Goal: Contribute content: Add original content to the website for others to see

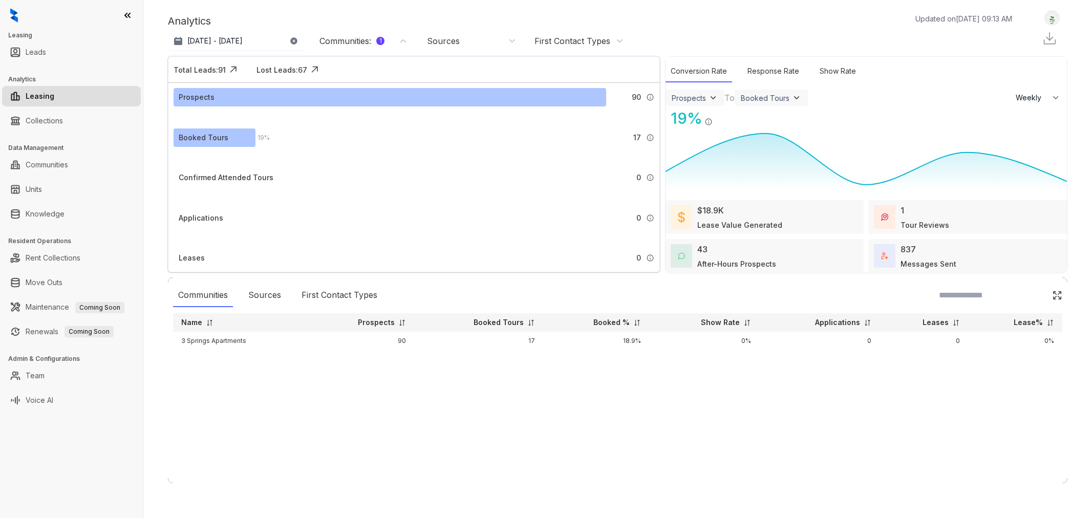
select select "******"
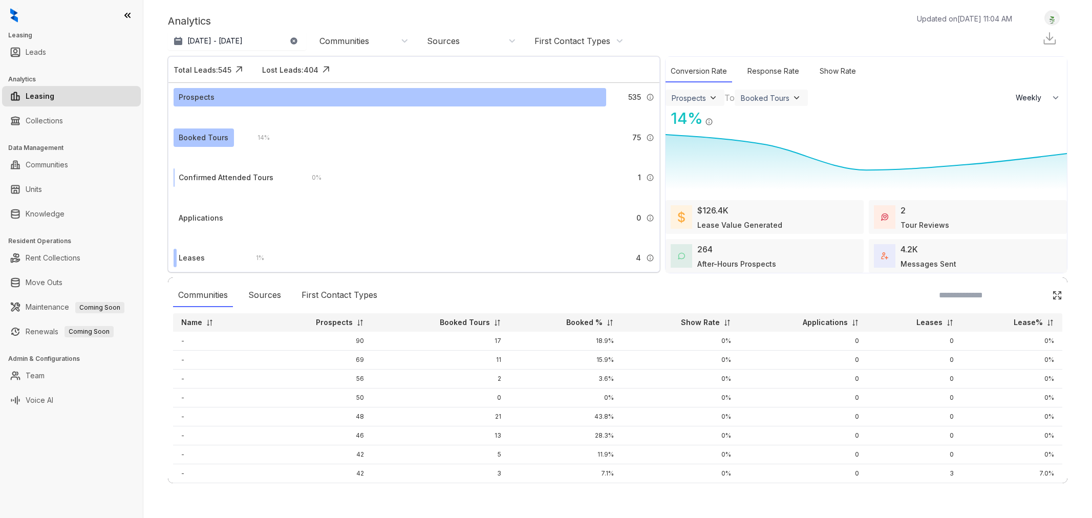
select select "******"
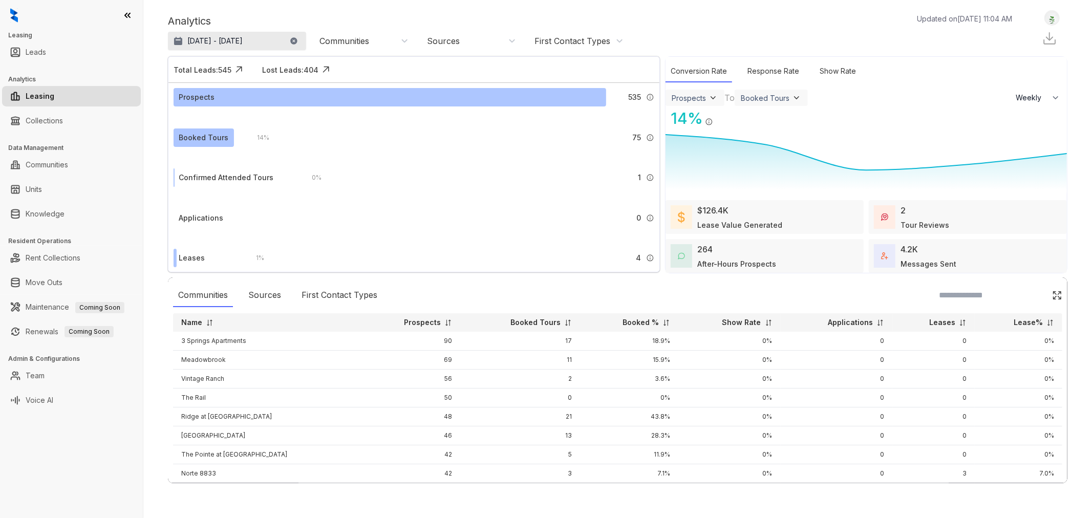
click at [243, 45] on p "[DATE] - [DATE]" at bounding box center [214, 41] width 55 height 10
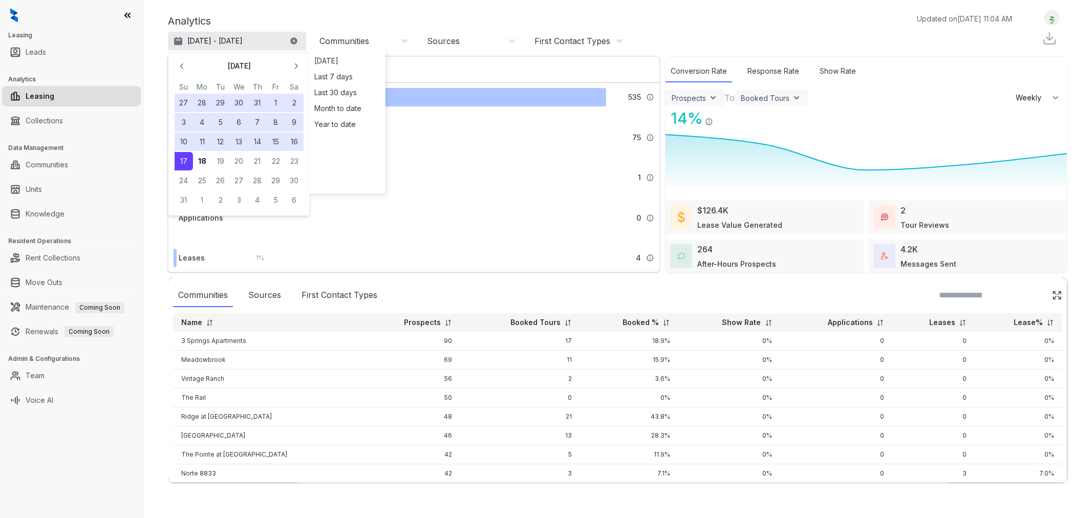
click at [243, 45] on p "[DATE] - [DATE]" at bounding box center [214, 41] width 55 height 10
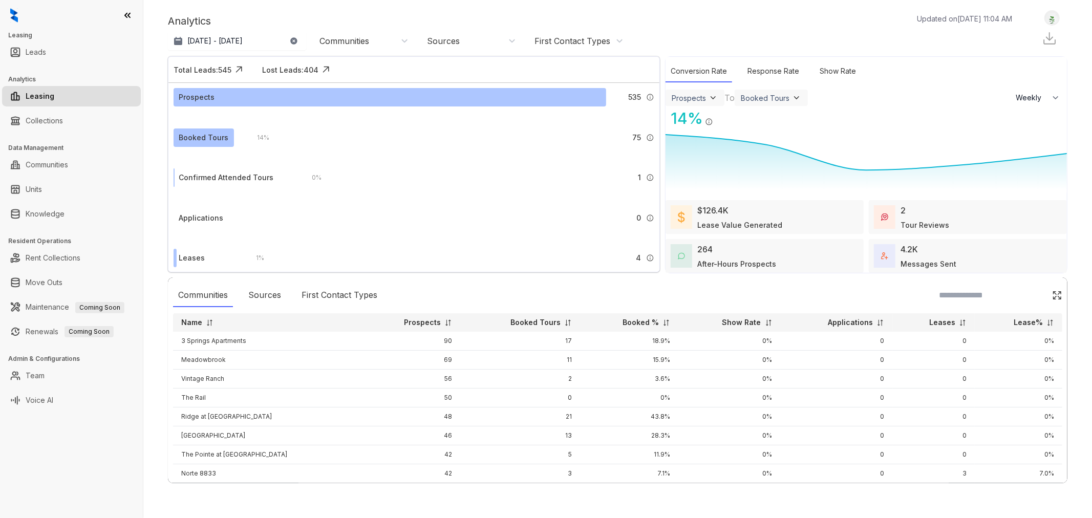
click at [334, 17] on div "Analytics Updated on [DATE] 11:04 AM" at bounding box center [595, 20] width 854 height 15
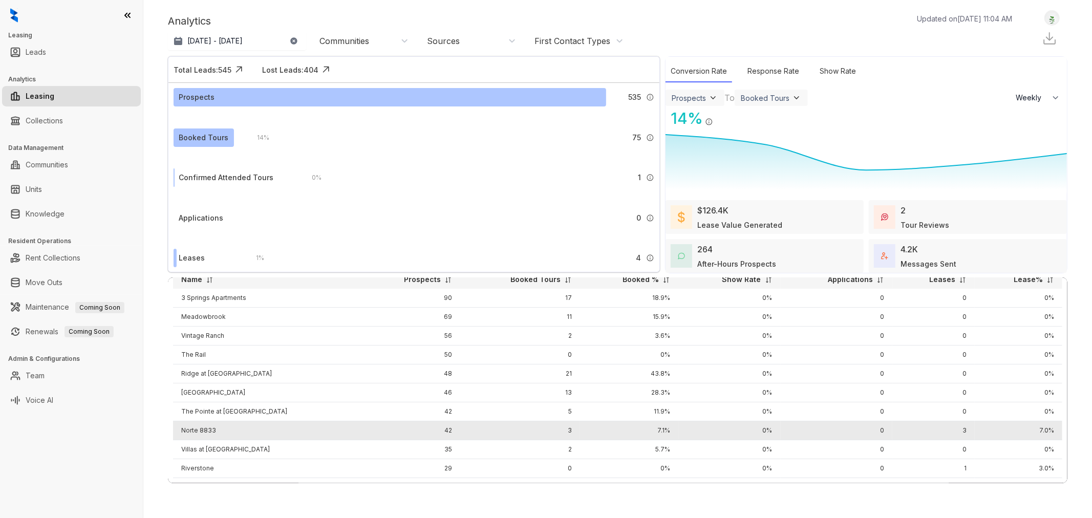
scroll to position [83, 0]
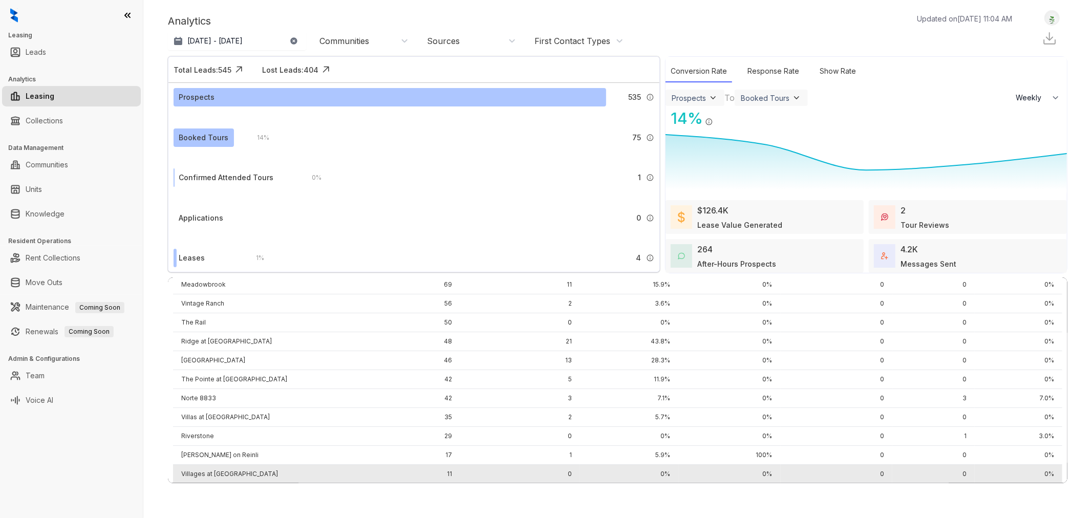
click at [229, 465] on td "Villages at [GEOGRAPHIC_DATA]" at bounding box center [267, 474] width 188 height 19
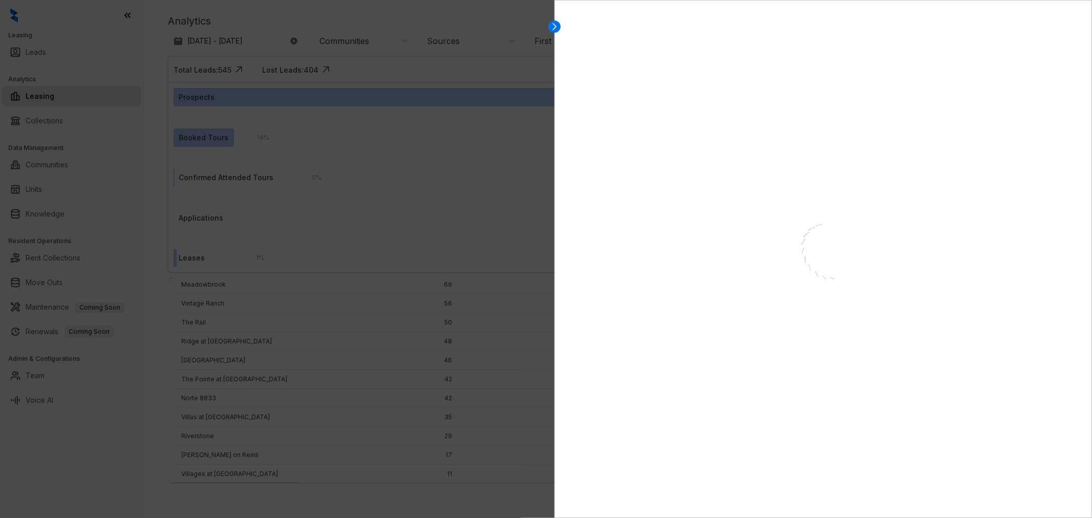
select select "******"
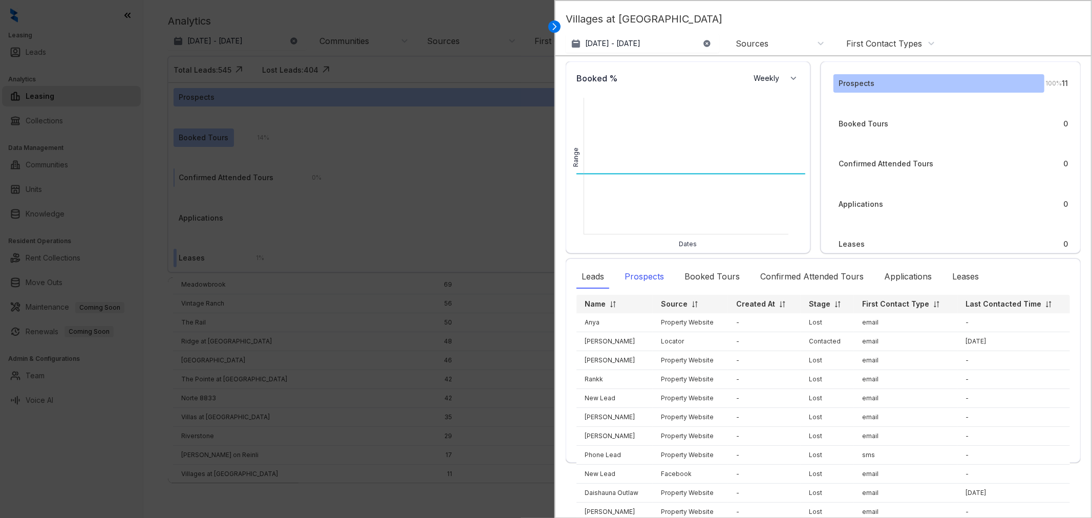
click at [648, 272] on div "Prospects" at bounding box center [644, 277] width 50 height 24
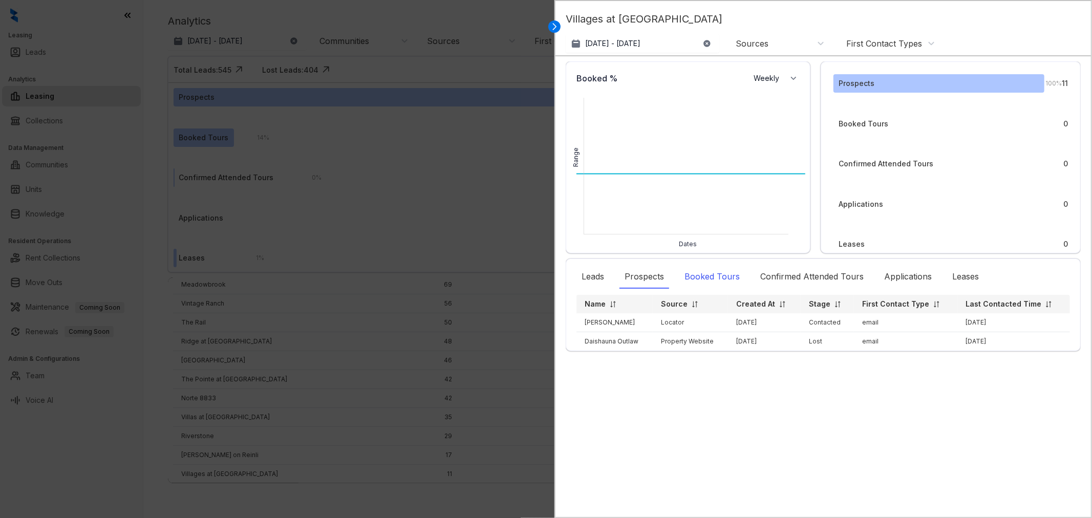
click at [708, 275] on div "Booked Tours" at bounding box center [712, 277] width 66 height 24
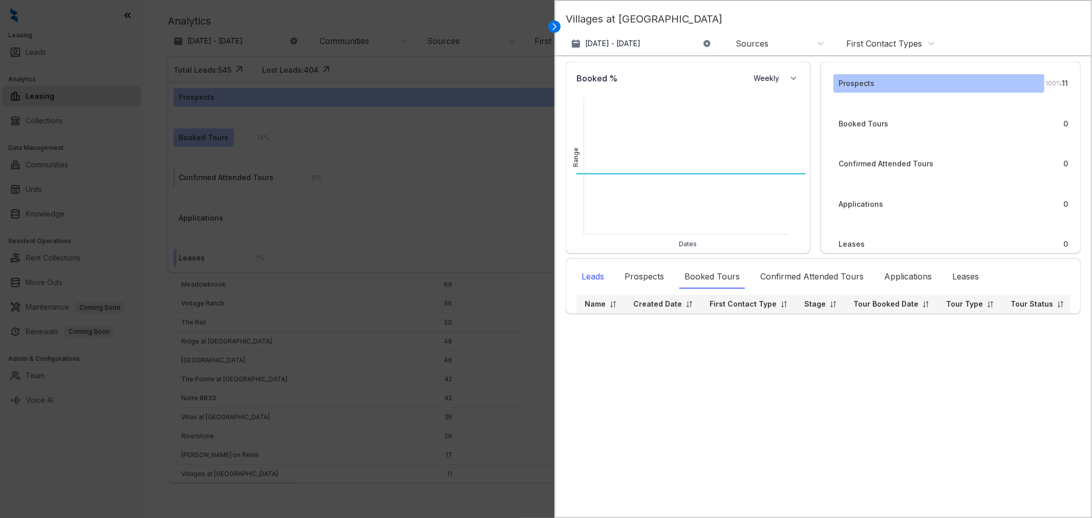
click at [596, 279] on div "Leads" at bounding box center [592, 277] width 33 height 24
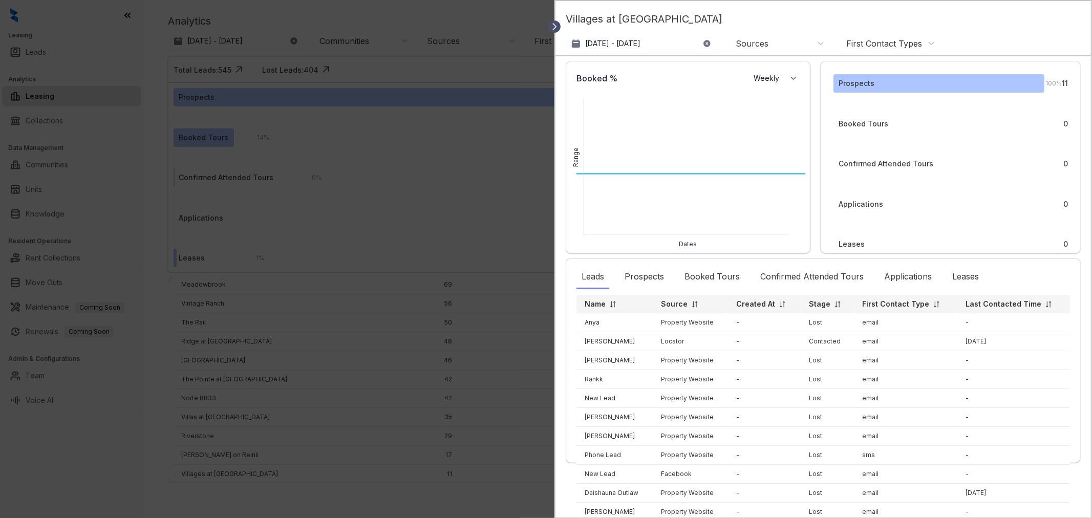
click at [553, 26] on icon at bounding box center [554, 27] width 10 height 10
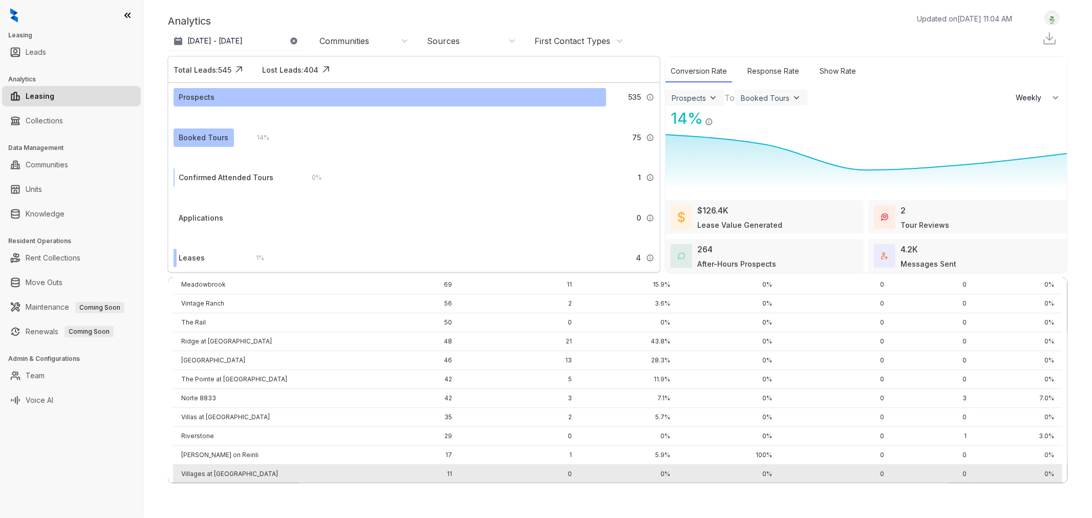
click at [222, 465] on td "Villages at [GEOGRAPHIC_DATA]" at bounding box center [267, 474] width 188 height 19
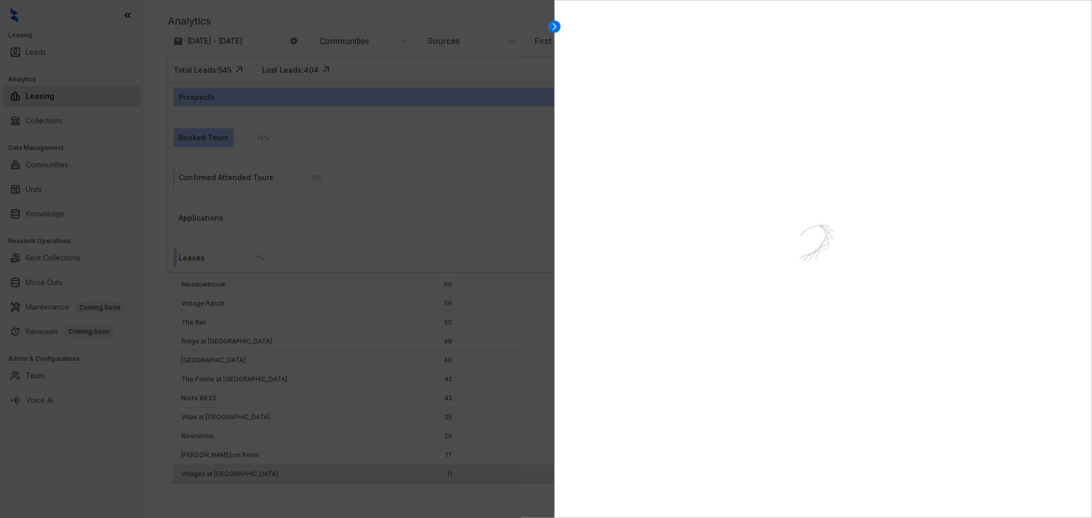
select select "******"
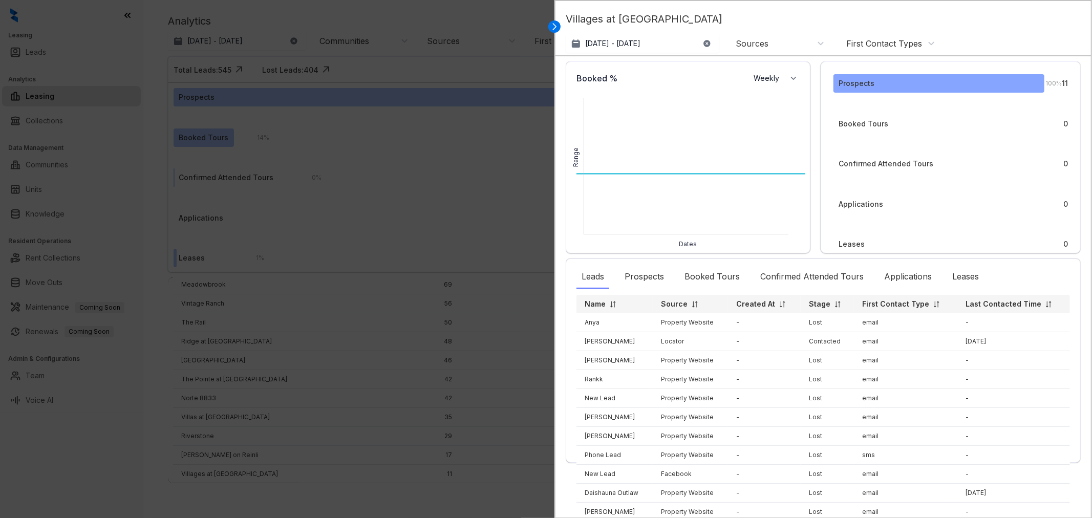
click at [1021, 86] on div "Prospects" at bounding box center [938, 83] width 211 height 18
click at [553, 28] on icon at bounding box center [554, 27] width 10 height 10
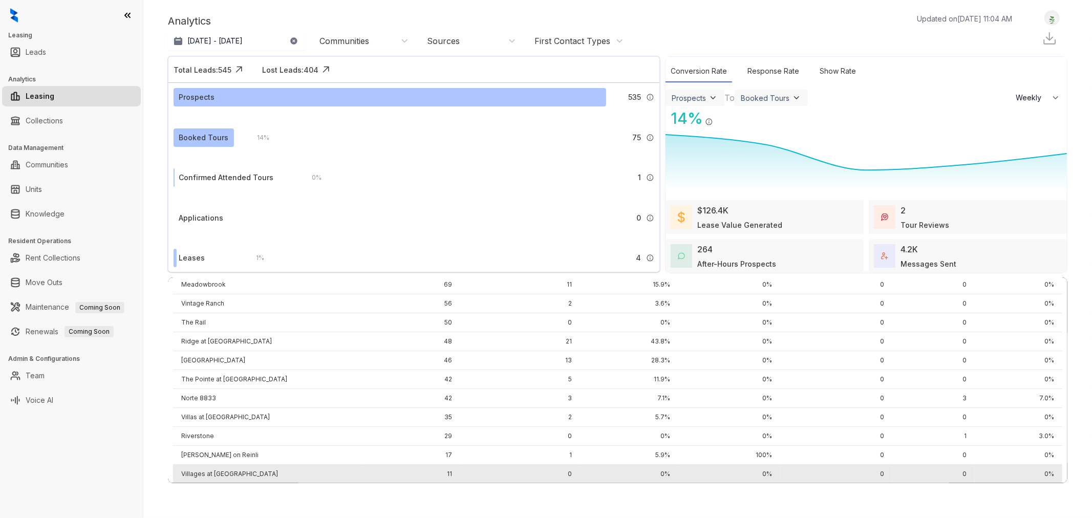
click at [246, 467] on td "Villages at [GEOGRAPHIC_DATA]" at bounding box center [267, 474] width 188 height 19
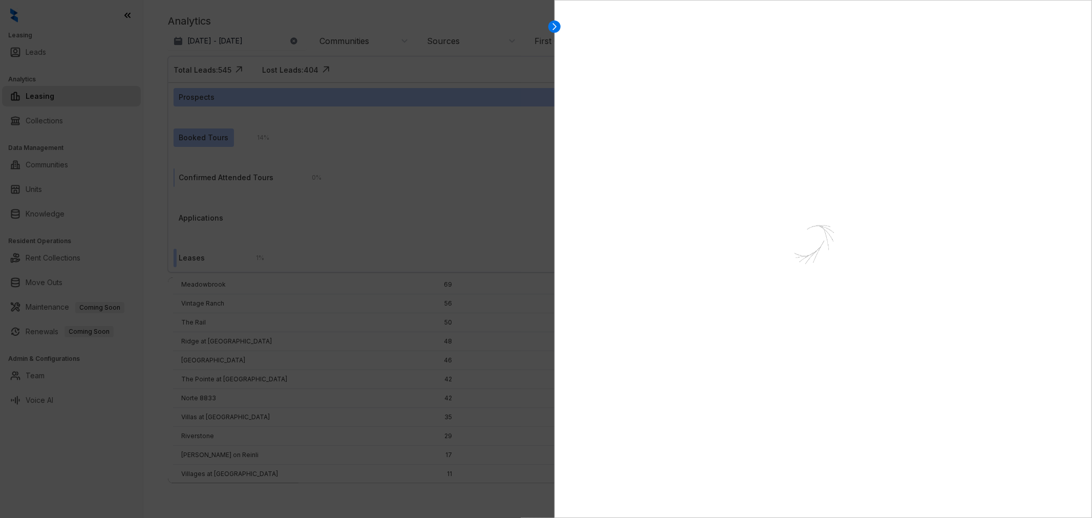
select select "******"
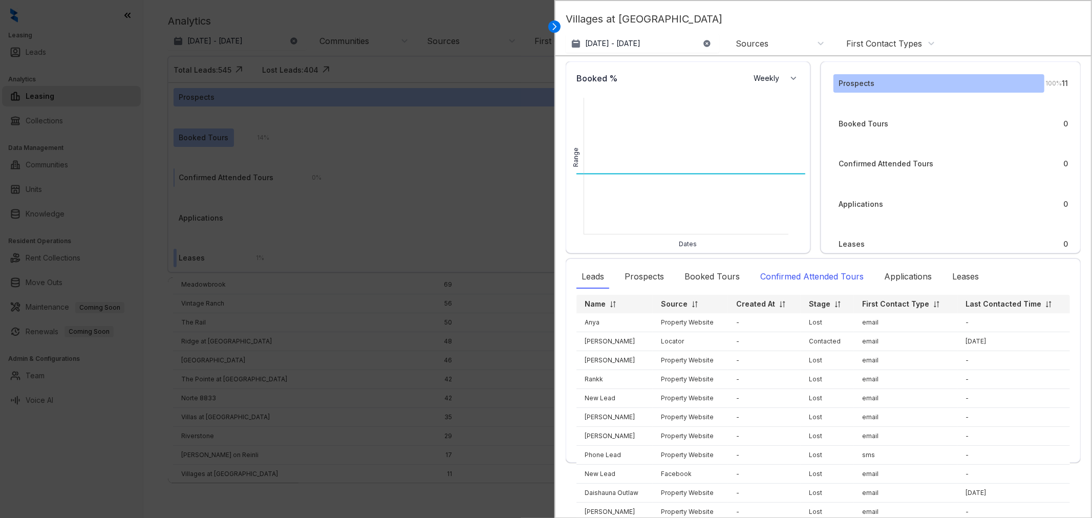
click at [800, 278] on div "Confirmed Attended Tours" at bounding box center [812, 277] width 114 height 24
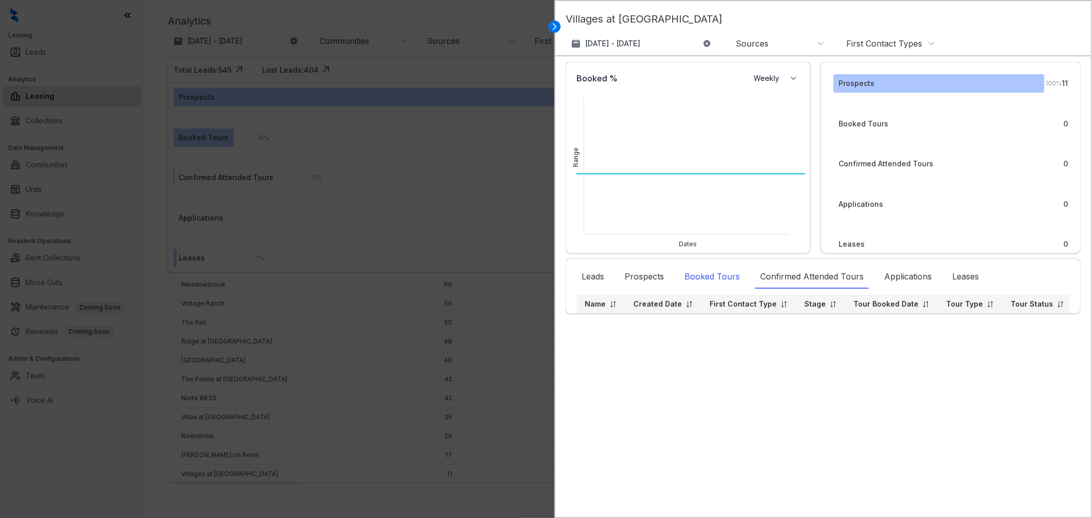
click at [697, 273] on div "Booked Tours" at bounding box center [712, 277] width 66 height 24
click at [644, 280] on div "Prospects" at bounding box center [644, 277] width 50 height 24
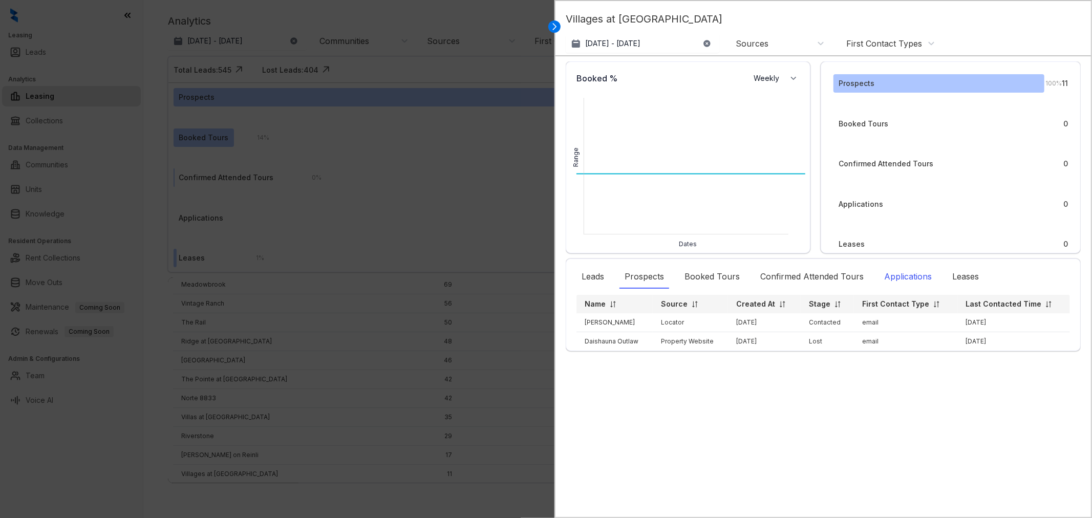
click at [909, 281] on div "Applications" at bounding box center [908, 277] width 58 height 24
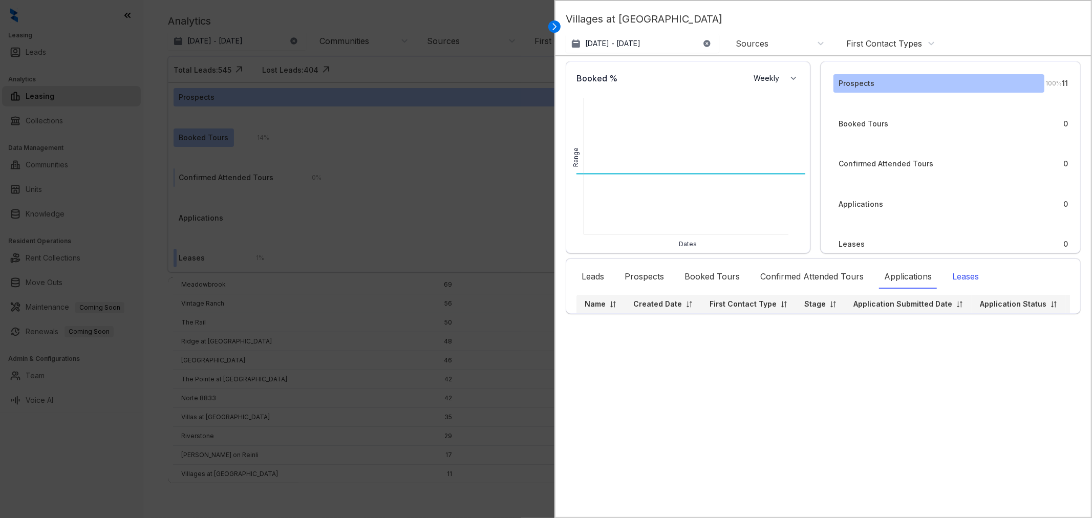
click at [971, 267] on div "Leases" at bounding box center [965, 277] width 37 height 24
click at [557, 22] on icon at bounding box center [554, 27] width 10 height 10
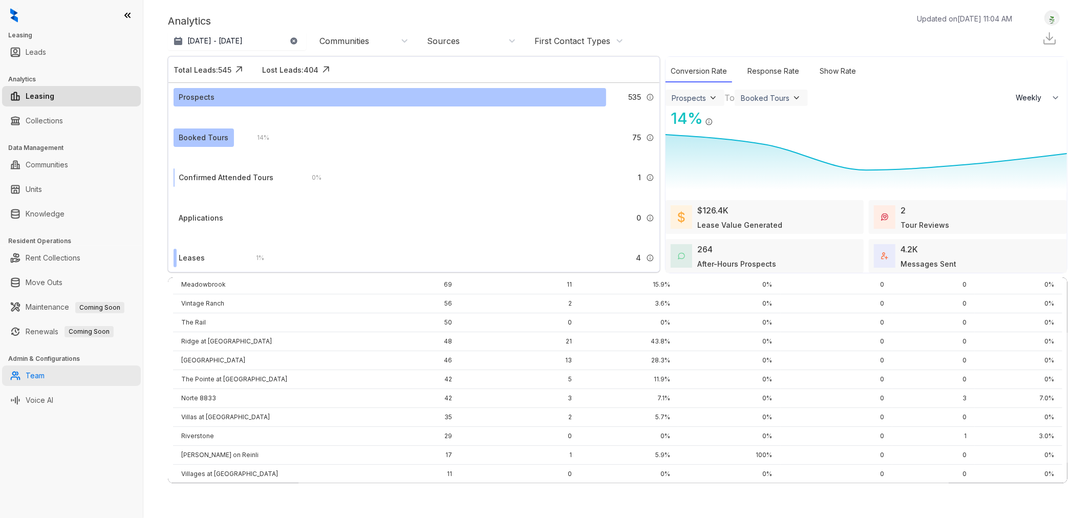
click at [45, 380] on link "Team" at bounding box center [35, 376] width 19 height 20
click at [44, 379] on link "Team" at bounding box center [35, 376] width 19 height 20
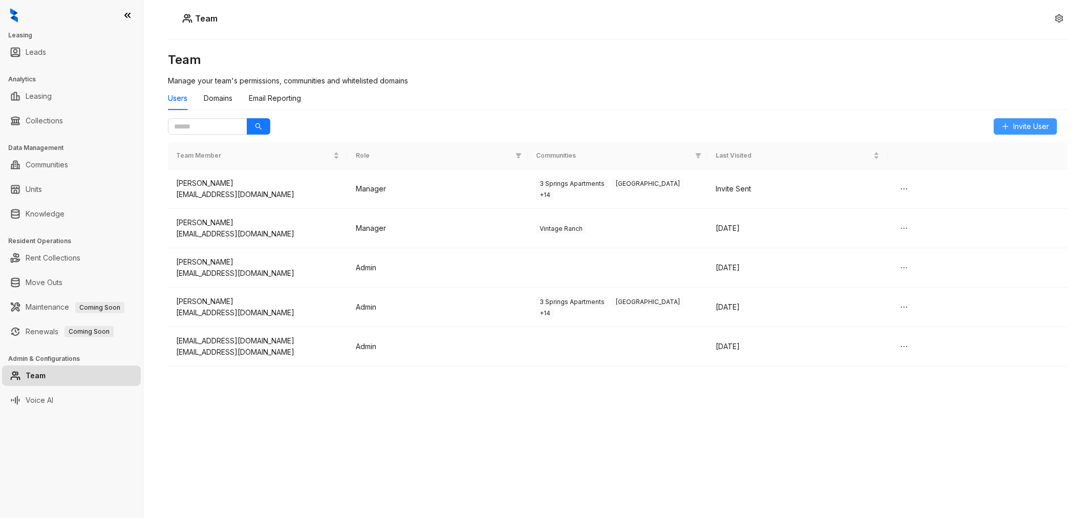
click at [1034, 126] on span "Invite User" at bounding box center [1031, 126] width 36 height 11
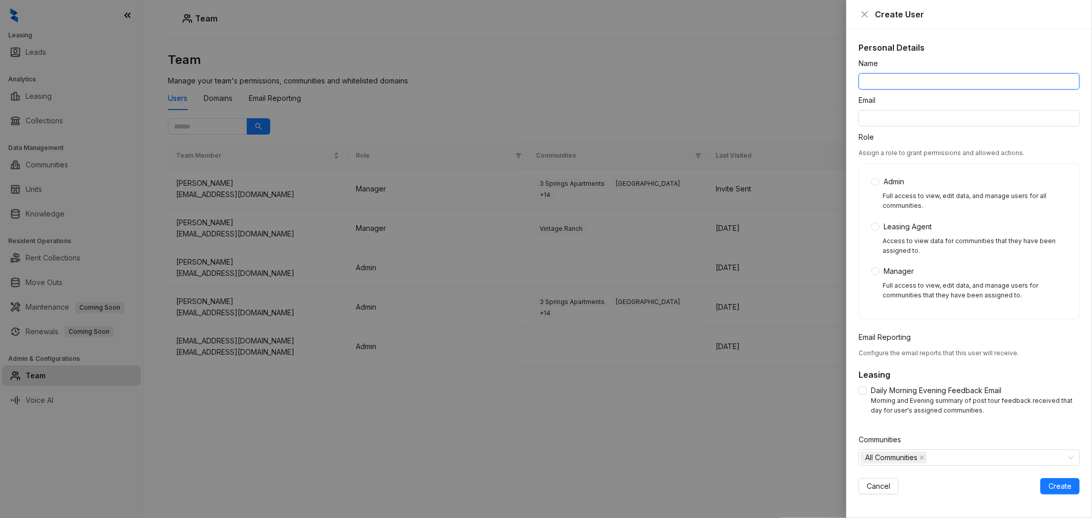
click at [908, 80] on input "Name" at bounding box center [969, 81] width 221 height 16
type input "**********"
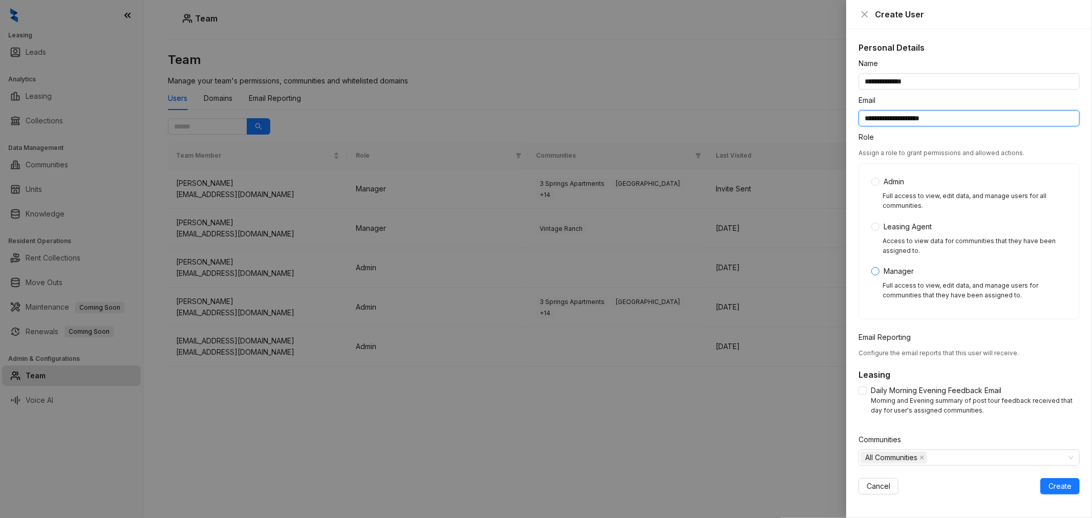
type input "**********"
click at [925, 453] on span at bounding box center [921, 456] width 5 height 11
click at [919, 454] on div at bounding box center [964, 456] width 206 height 14
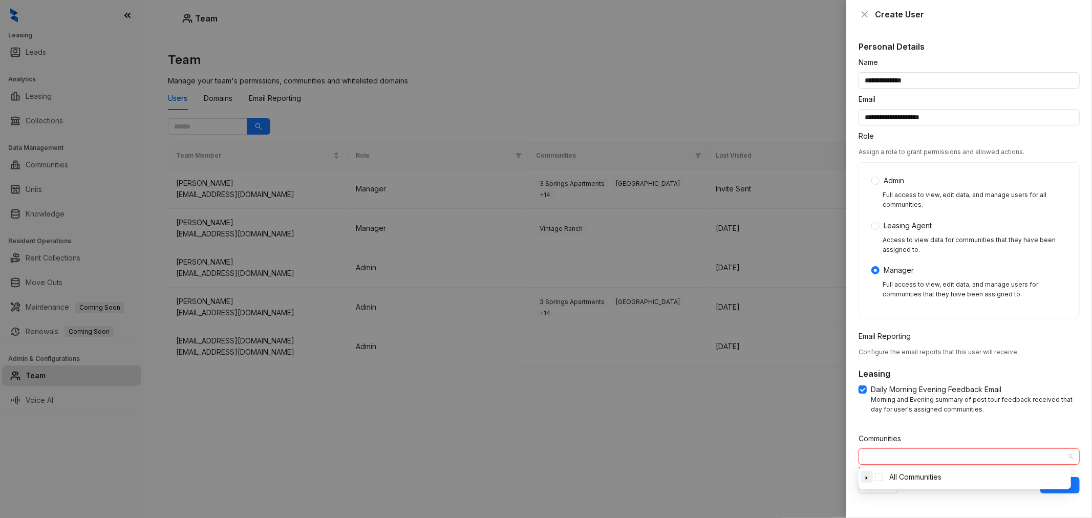
click at [866, 478] on icon "caret-down" at bounding box center [867, 479] width 2 height 4
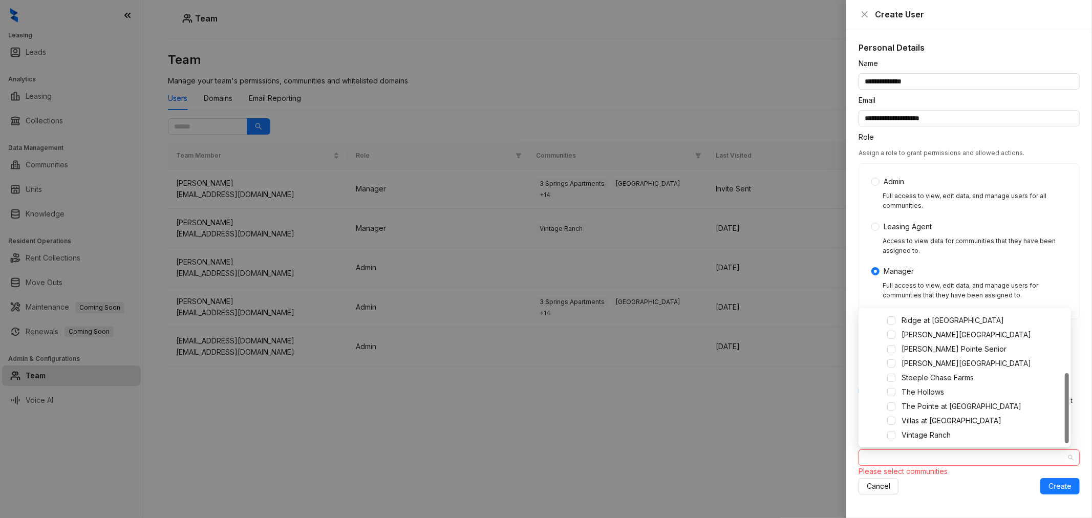
scroll to position [0, 0]
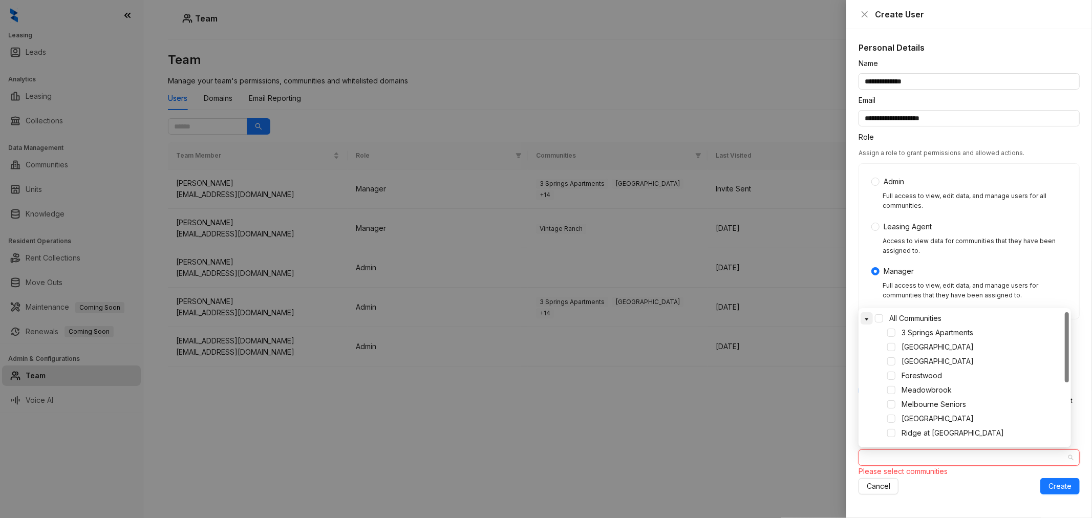
click at [864, 321] on icon "caret-down" at bounding box center [866, 319] width 5 height 5
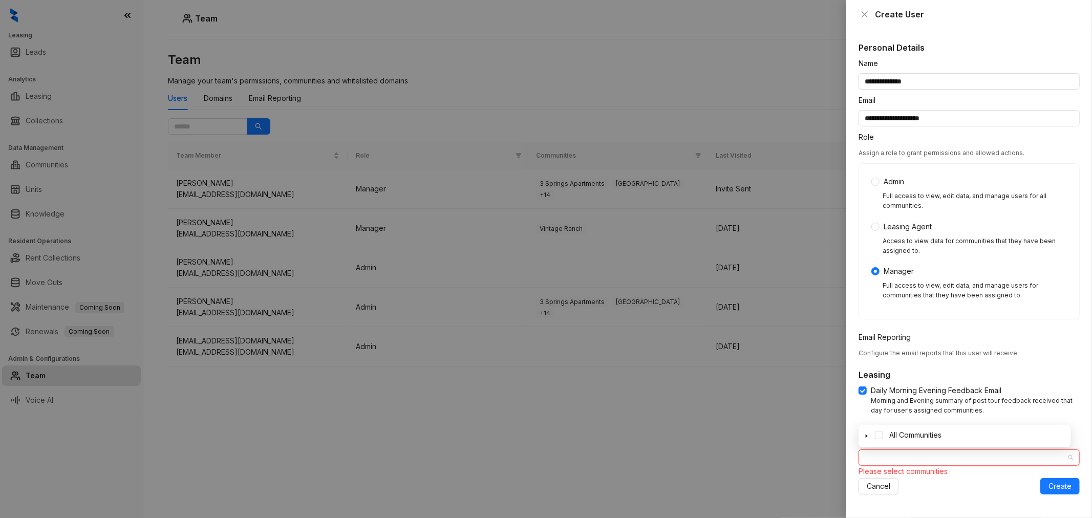
scroll to position [1, 0]
click at [935, 432] on span "All Communities" at bounding box center [915, 434] width 52 height 9
click at [924, 454] on icon "close" at bounding box center [921, 456] width 5 height 5
click at [867, 433] on icon "caret-down" at bounding box center [866, 435] width 5 height 5
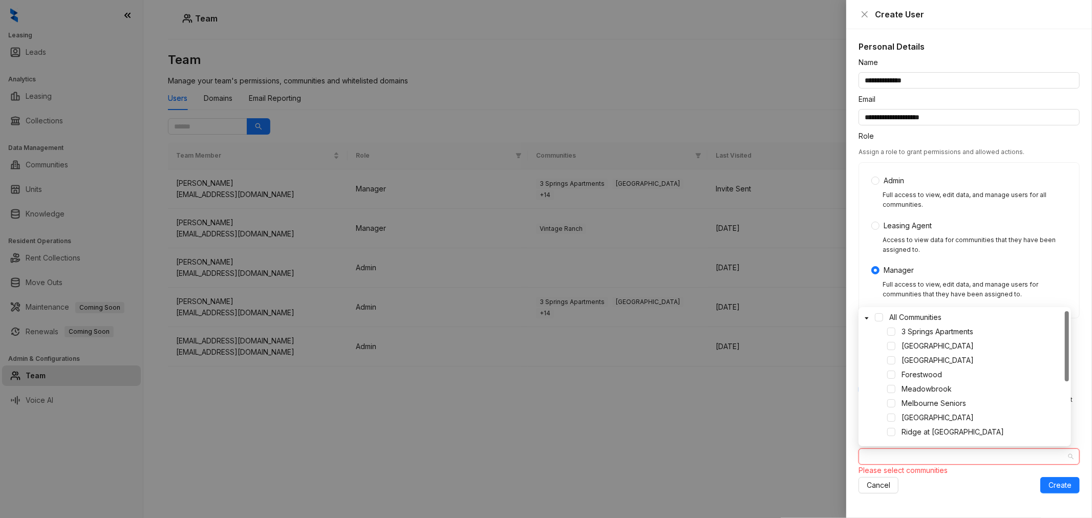
scroll to position [113, 0]
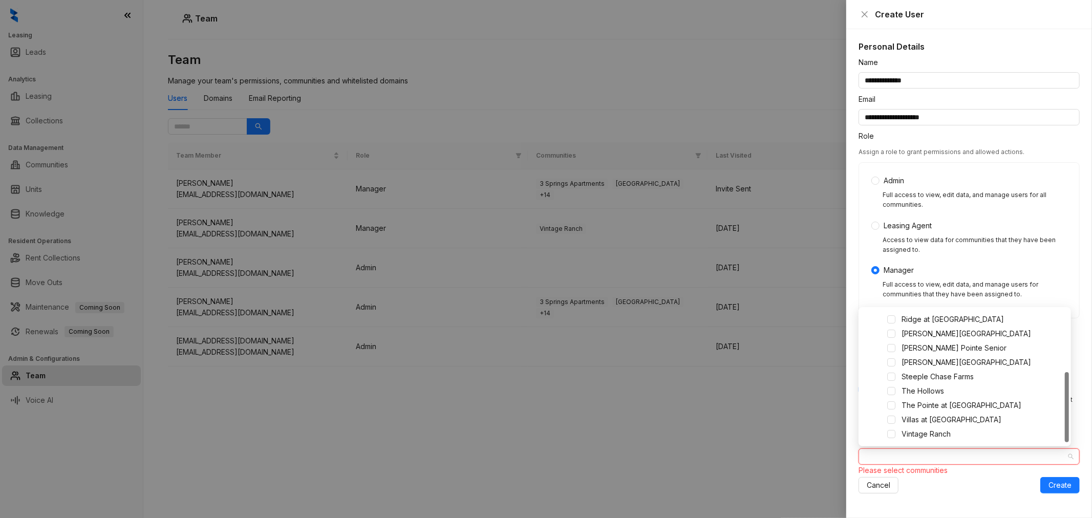
drag, startPoint x: 1070, startPoint y: 418, endPoint x: 1071, endPoint y: 387, distance: 31.3
click at [1071, 387] on body "**********" at bounding box center [546, 259] width 1092 height 518
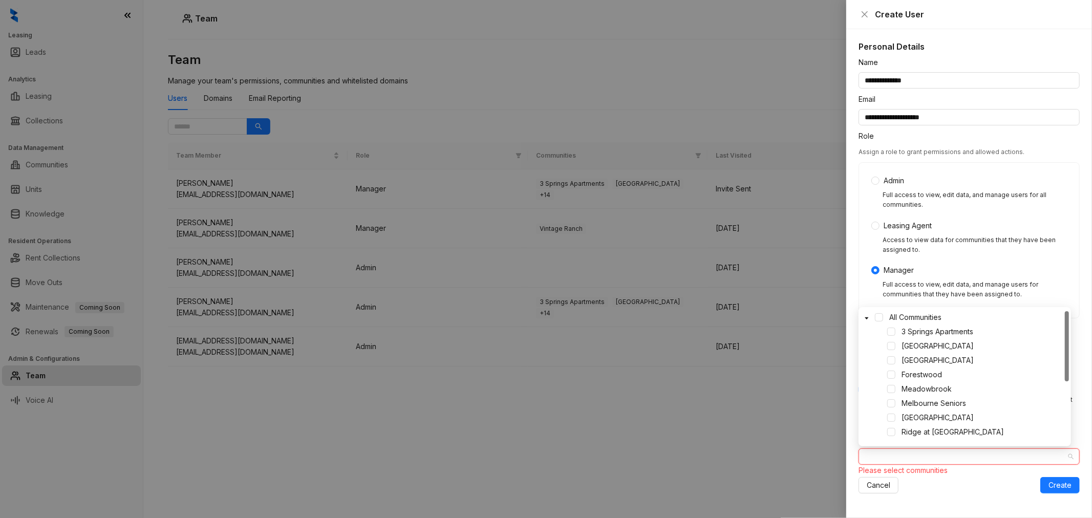
scroll to position [0, 0]
drag, startPoint x: 1068, startPoint y: 390, endPoint x: 1070, endPoint y: 304, distance: 85.5
click at [1070, 304] on body "**********" at bounding box center [546, 259] width 1092 height 518
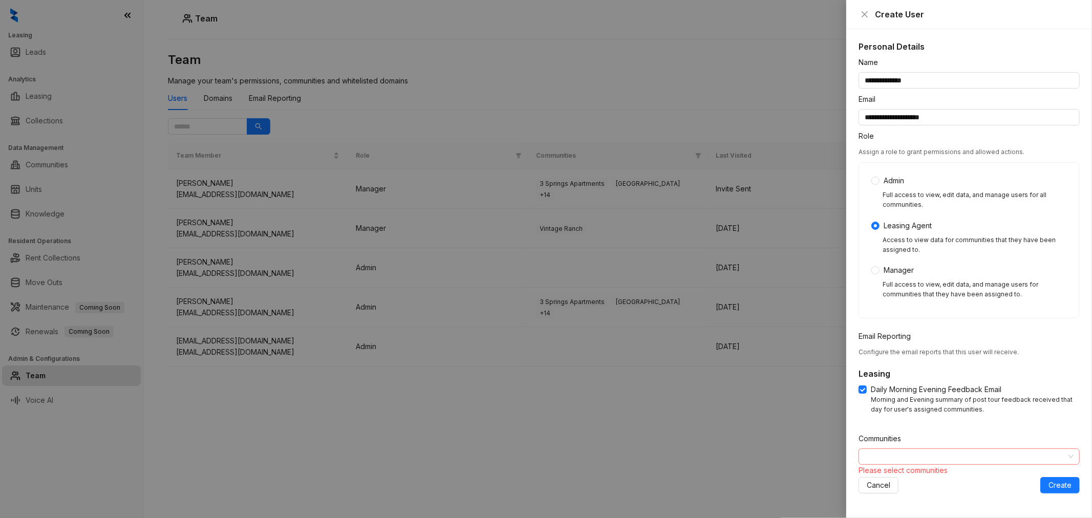
click at [920, 462] on div at bounding box center [964, 456] width 206 height 14
click at [902, 463] on div at bounding box center [964, 458] width 206 height 14
click at [909, 454] on div at bounding box center [964, 458] width 206 height 14
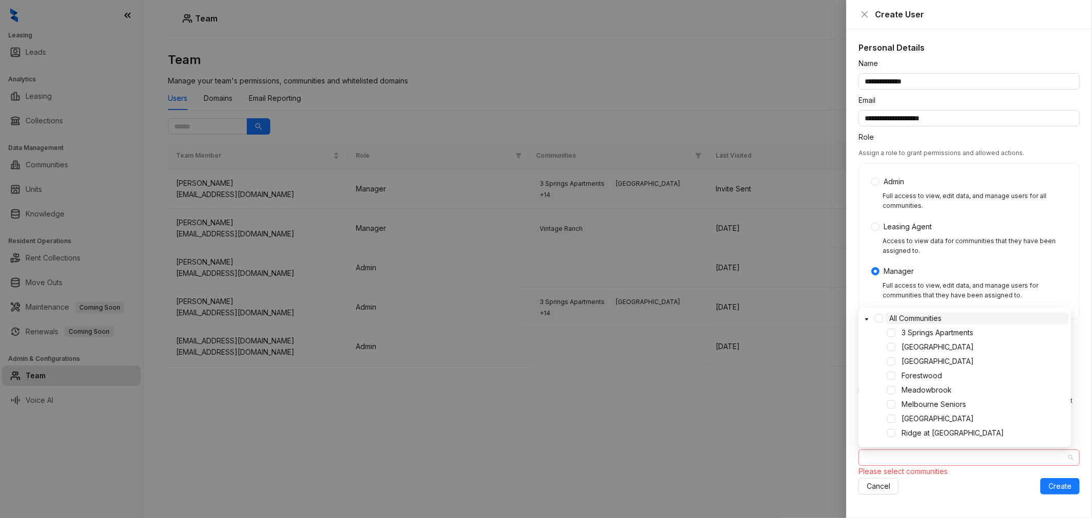
click at [955, 458] on div at bounding box center [964, 458] width 206 height 14
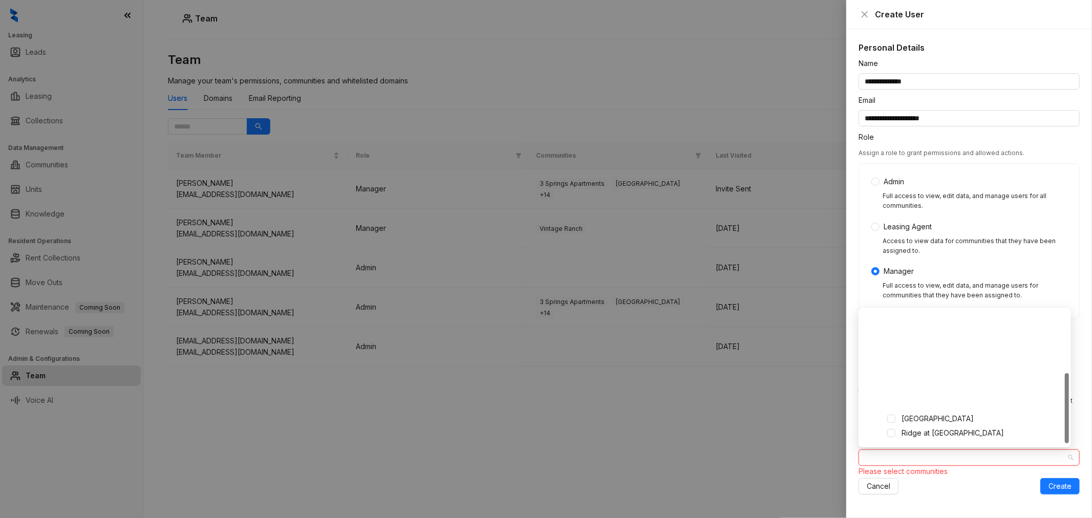
scroll to position [113, 0]
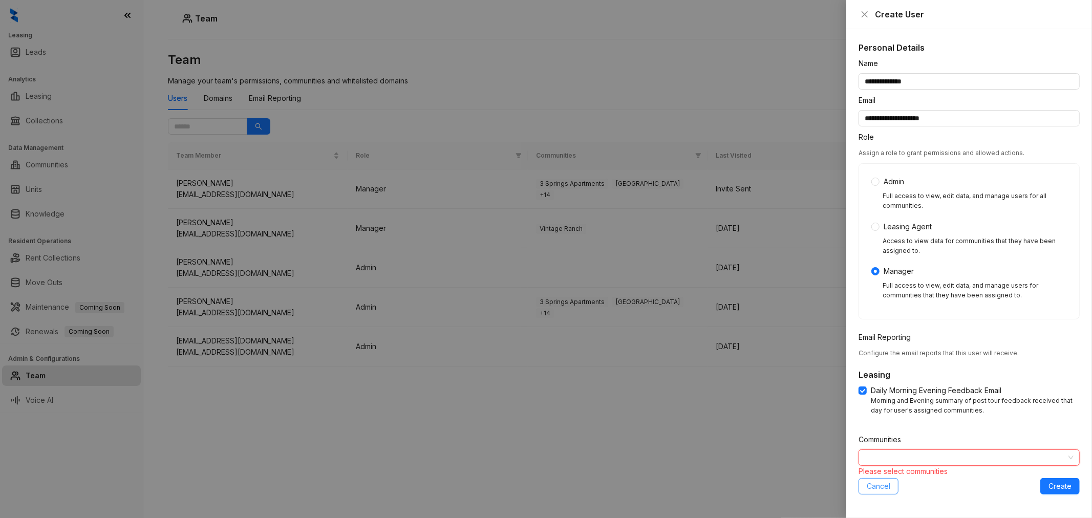
click at [877, 487] on span "Cancel" at bounding box center [879, 486] width 24 height 11
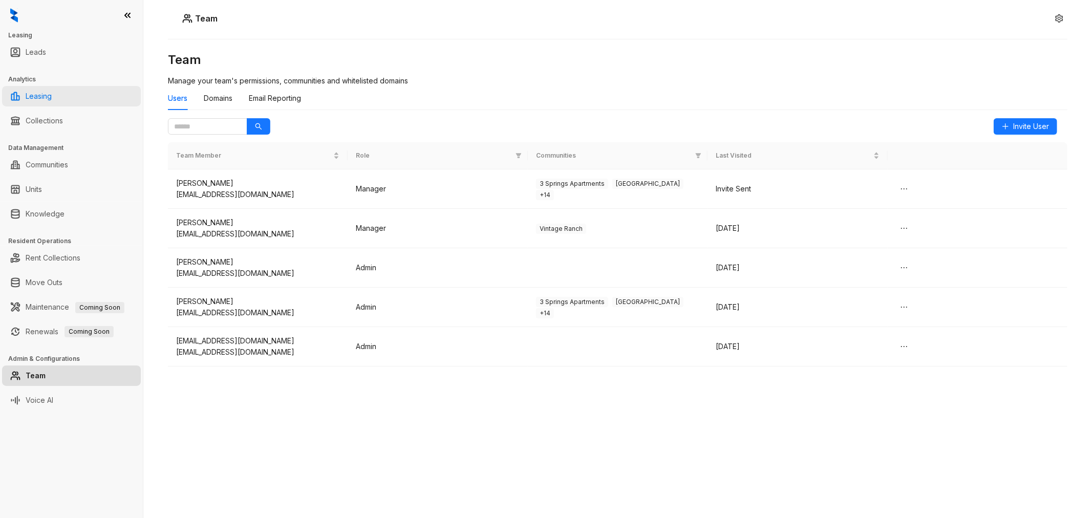
click at [52, 93] on link "Leasing" at bounding box center [39, 96] width 26 height 20
select select "******"
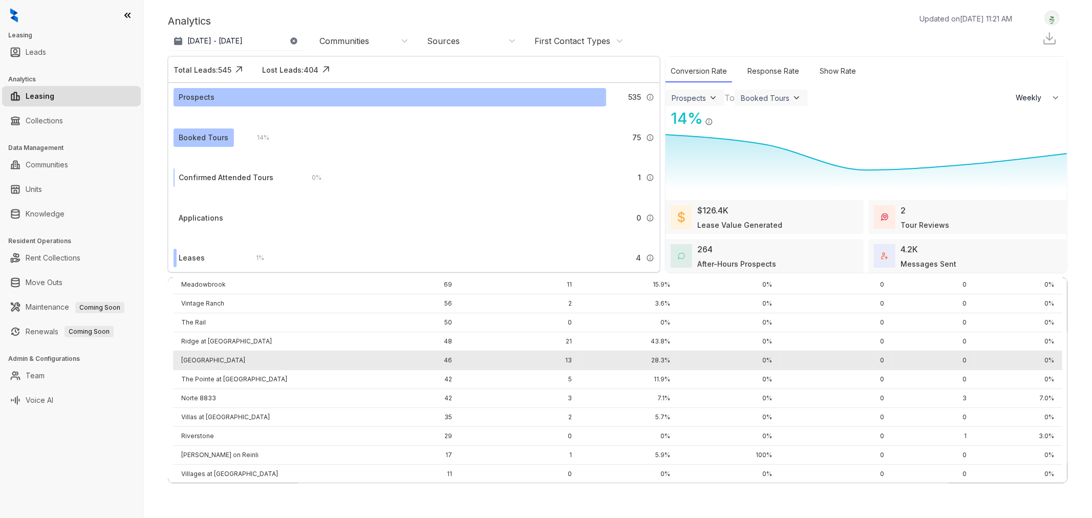
scroll to position [83, 0]
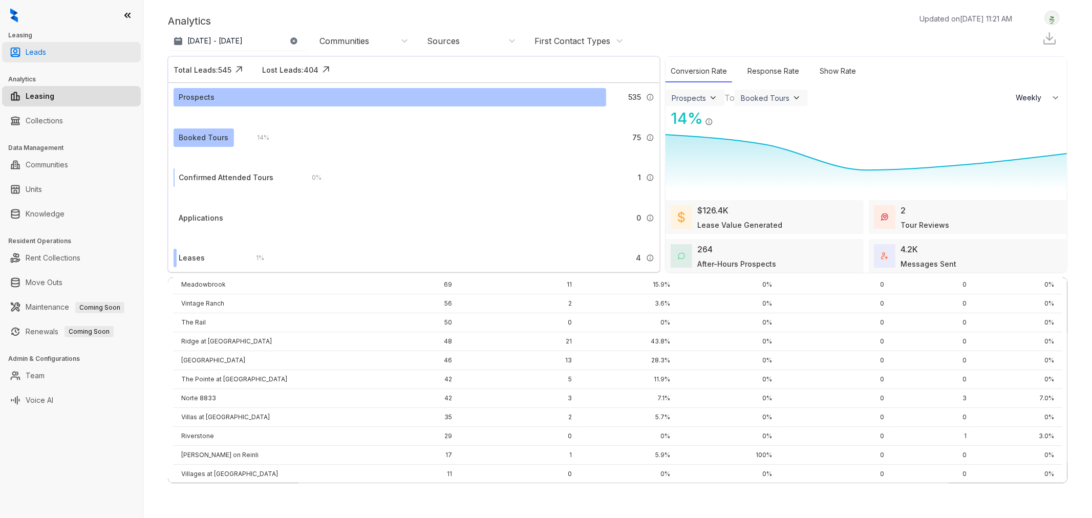
click at [46, 52] on link "Leads" at bounding box center [36, 52] width 20 height 20
click at [36, 375] on link "Team" at bounding box center [35, 376] width 19 height 20
click at [27, 46] on link "Leads" at bounding box center [36, 52] width 20 height 20
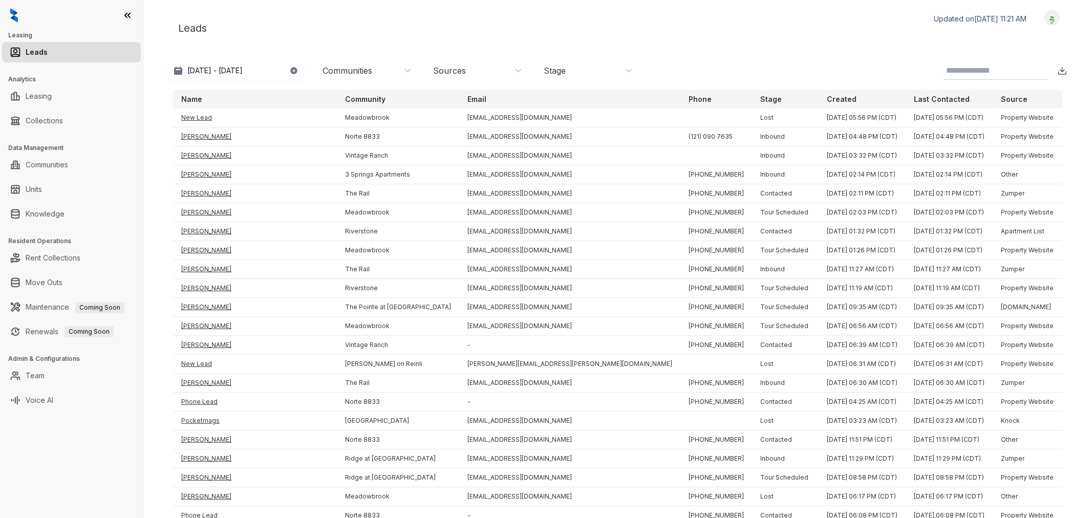
click at [16, 17] on img at bounding box center [14, 15] width 8 height 14
click at [45, 367] on link "Team" at bounding box center [35, 376] width 19 height 20
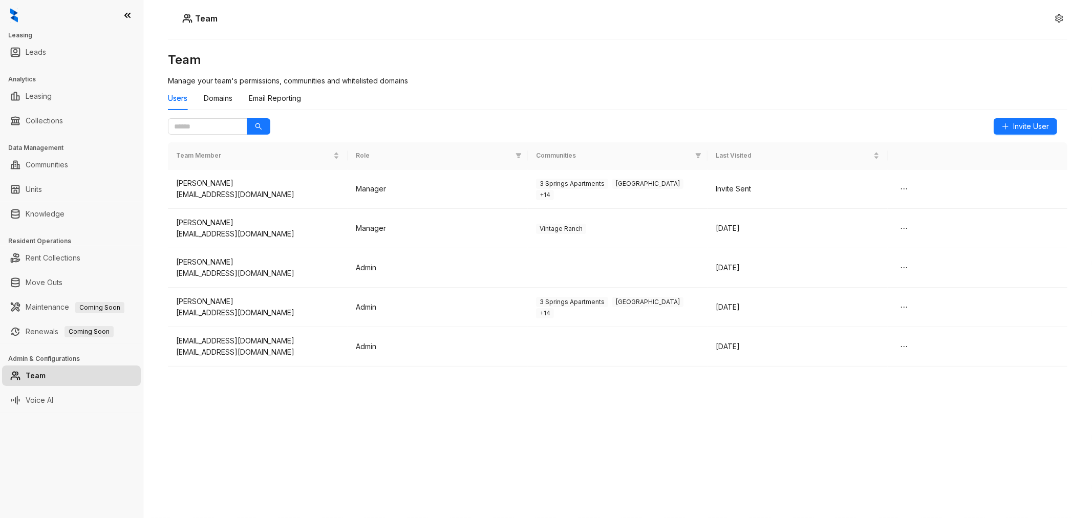
click at [1033, 118] on div "Users Domains Email Reporting" at bounding box center [617, 103] width 899 height 32
click at [1031, 123] on span "Invite User" at bounding box center [1031, 126] width 36 height 11
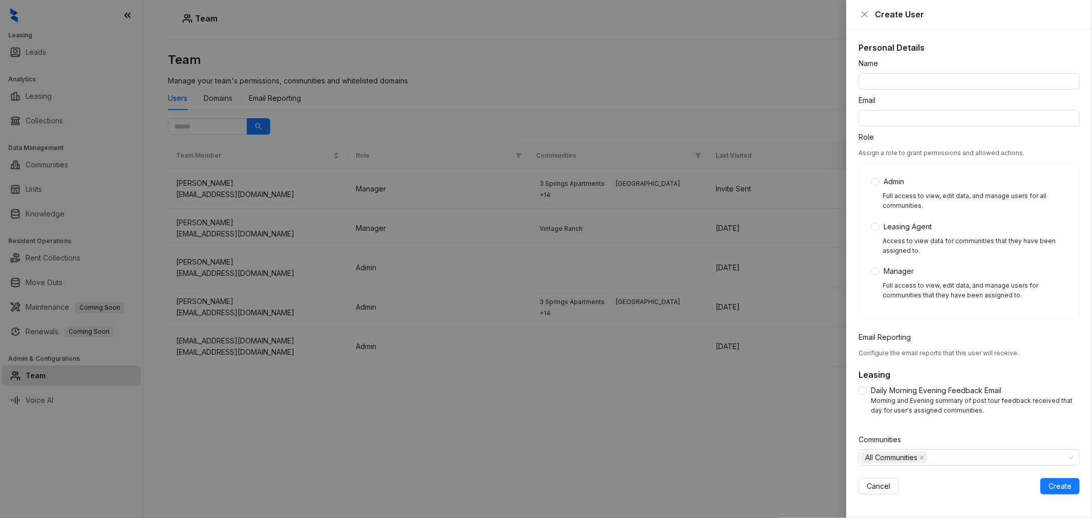
scroll to position [1, 0]
click at [924, 456] on icon "close" at bounding box center [921, 456] width 5 height 5
click at [932, 456] on div at bounding box center [964, 456] width 206 height 14
click at [864, 475] on span at bounding box center [867, 477] width 12 height 12
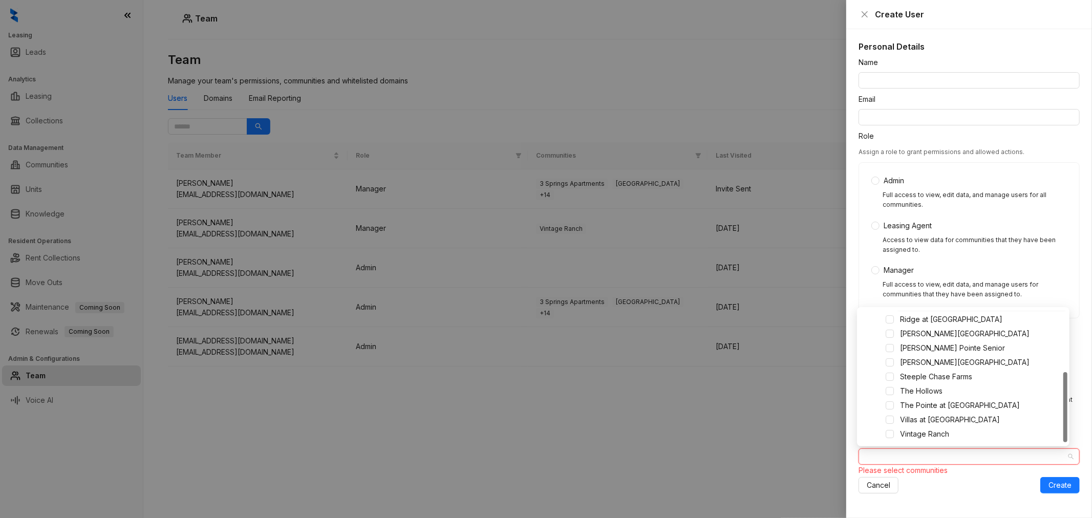
scroll to position [0, 0]
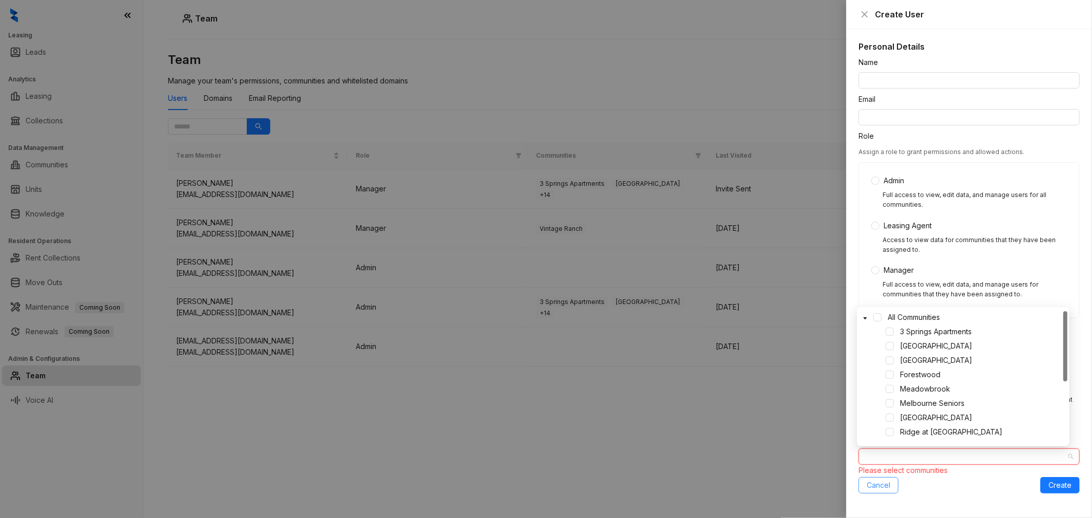
click at [885, 489] on span "Cancel" at bounding box center [879, 485] width 24 height 11
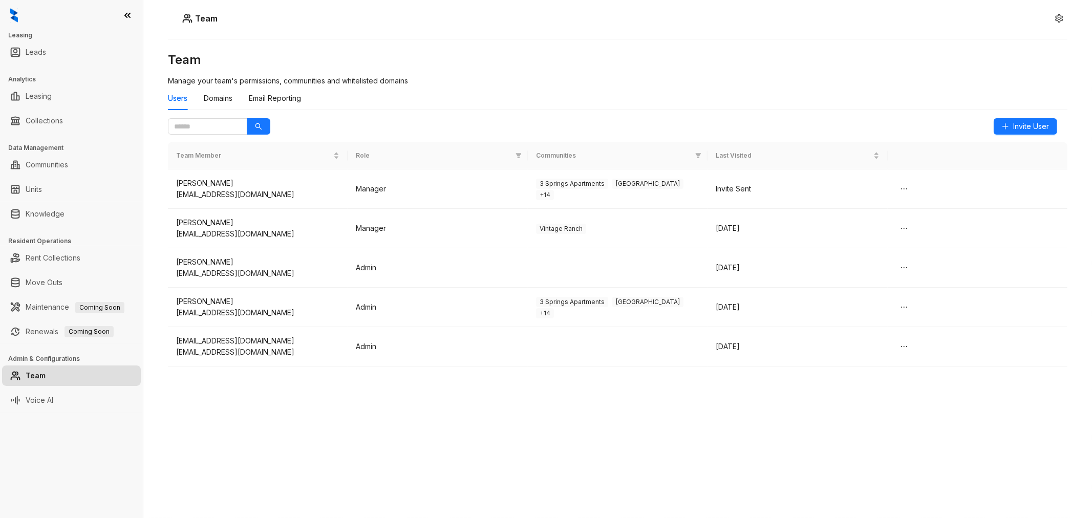
click at [128, 15] on icon at bounding box center [127, 15] width 5 height 4
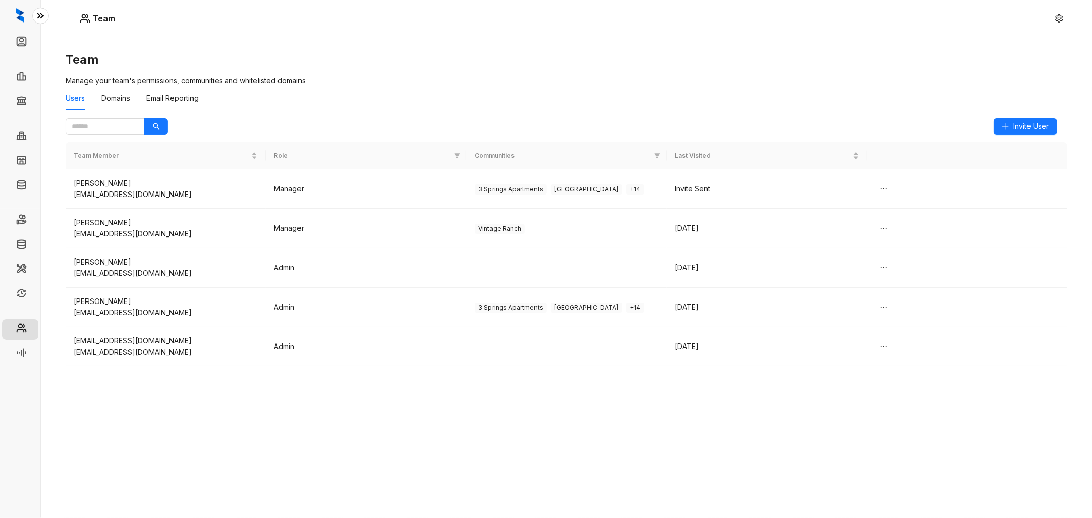
click at [45, 16] on button at bounding box center [40, 16] width 16 height 16
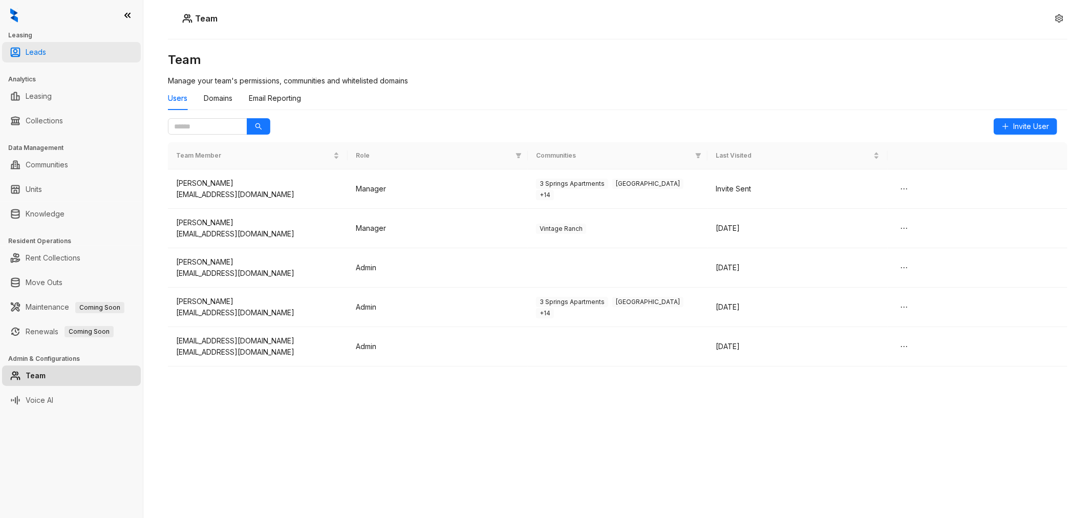
click at [38, 50] on link "Leads" at bounding box center [36, 52] width 20 height 20
click at [34, 90] on link "Leasing" at bounding box center [39, 96] width 26 height 20
select select "******"
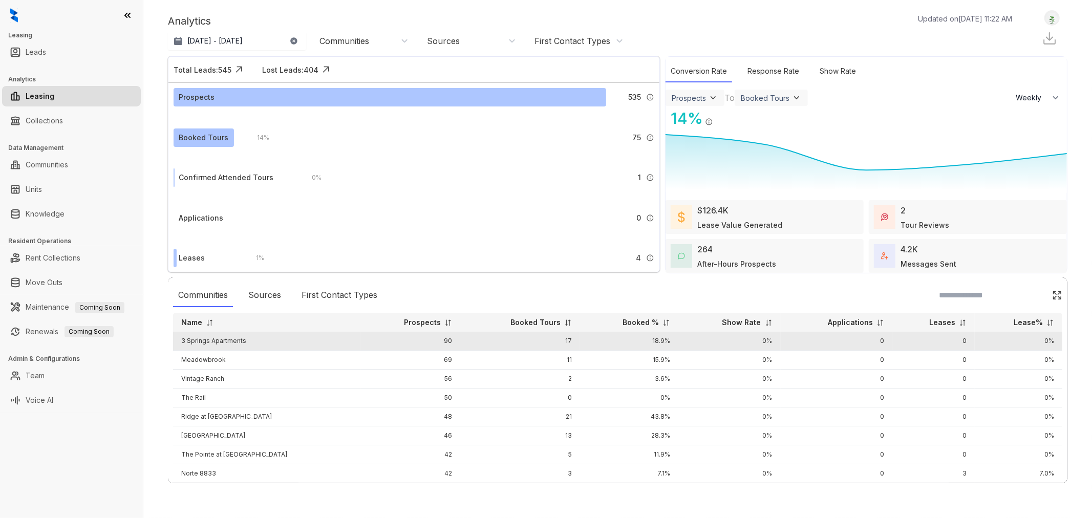
click at [213, 340] on td "3 Springs Apartments" at bounding box center [267, 341] width 188 height 19
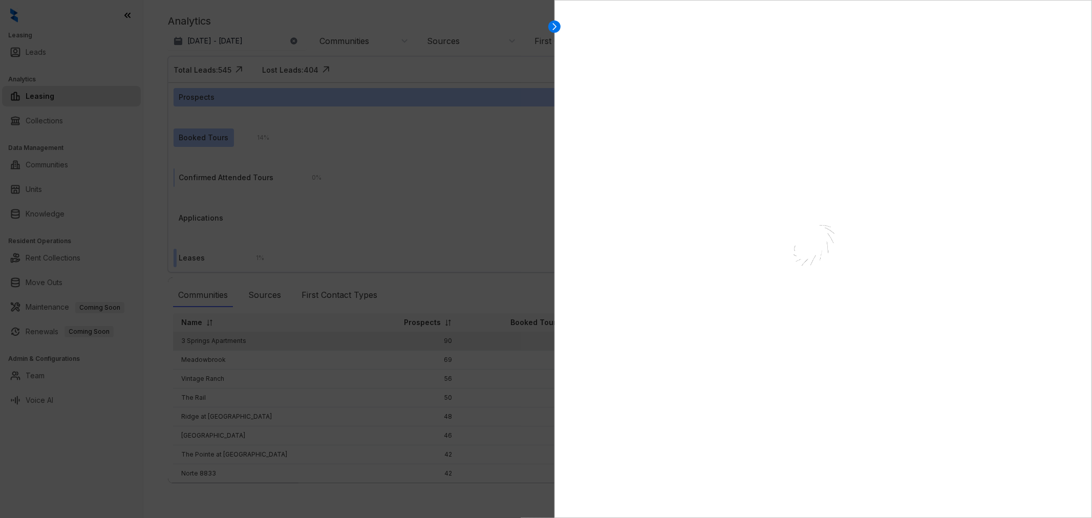
select select "******"
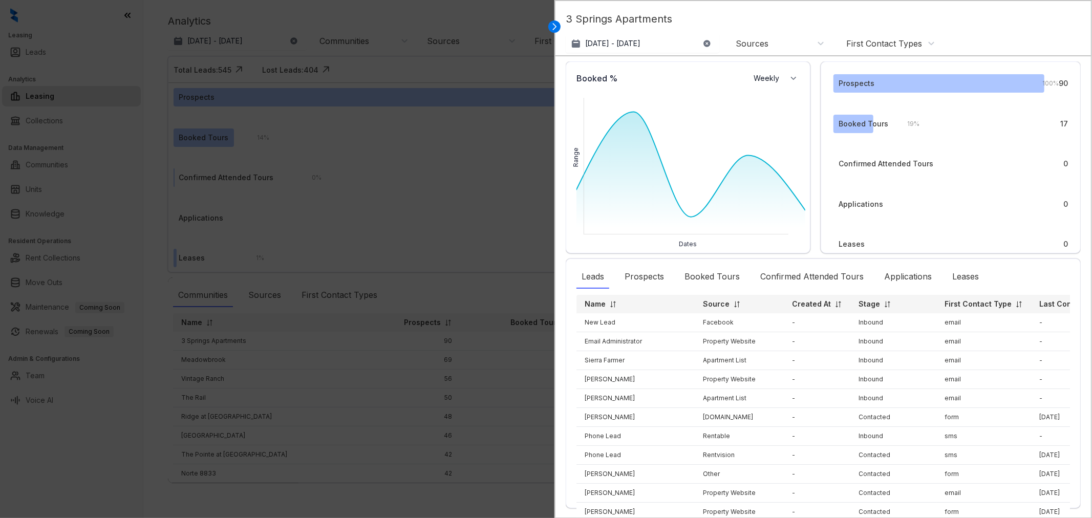
click at [630, 16] on p "3 Springs Apartments" at bounding box center [823, 22] width 515 height 23
click at [563, 28] on div "3 Springs Apartments [DATE] - [DATE] [DATE] Last 7 days Last 30 days Month to d…" at bounding box center [823, 28] width 537 height 55
click at [559, 28] on icon at bounding box center [554, 27] width 10 height 10
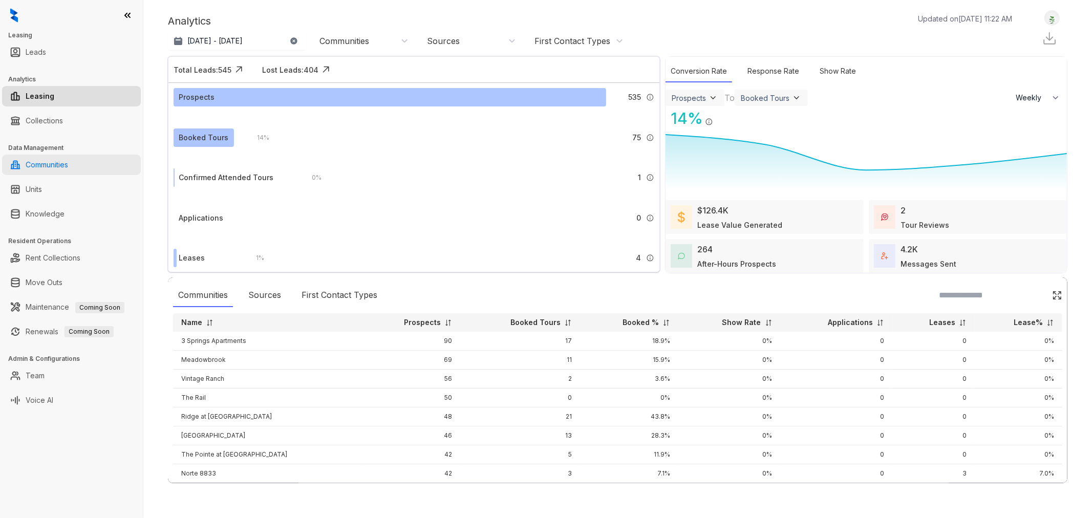
click at [68, 165] on link "Communities" at bounding box center [47, 165] width 42 height 20
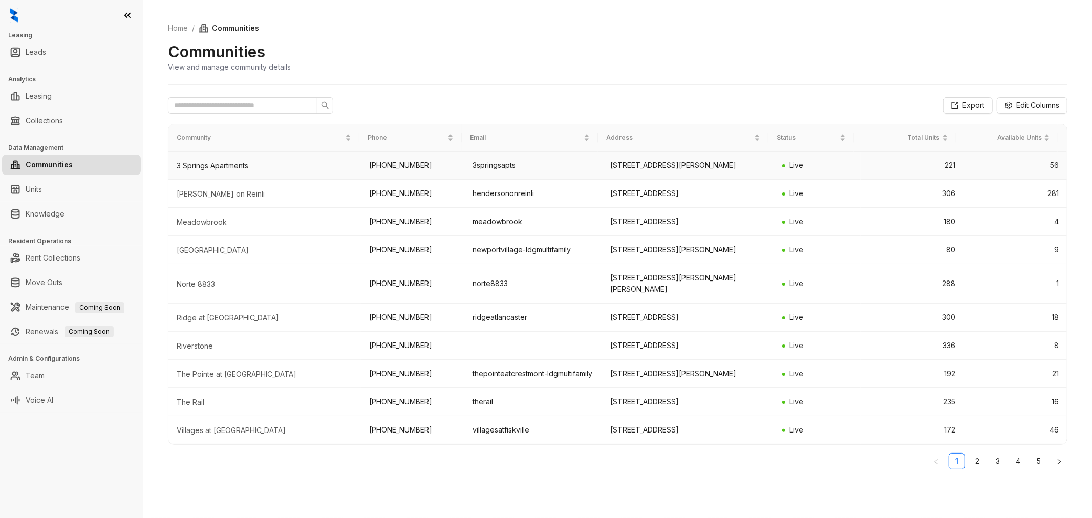
click at [265, 171] on div "3 Springs Apartments" at bounding box center [265, 166] width 177 height 10
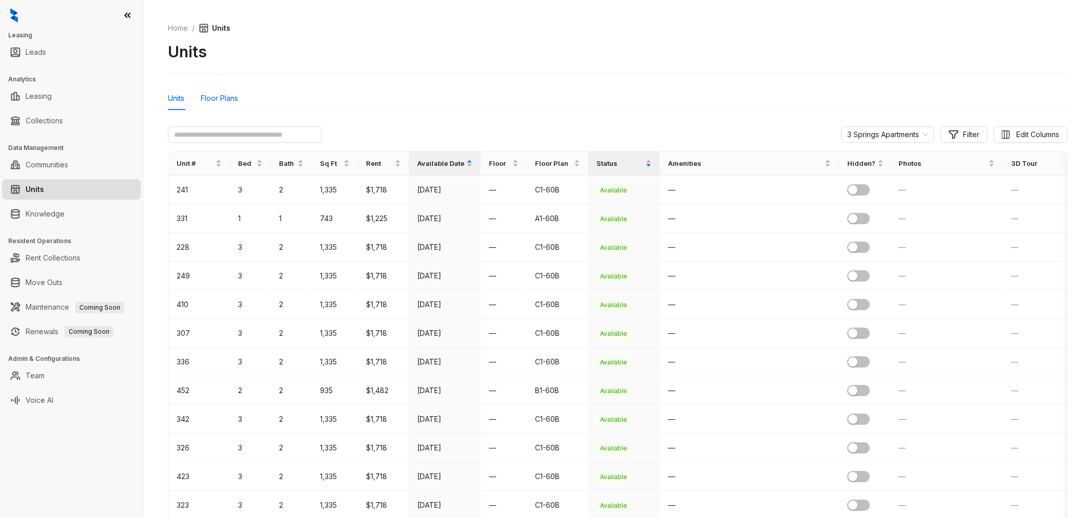
click at [214, 95] on div "Floor Plans" at bounding box center [219, 98] width 37 height 11
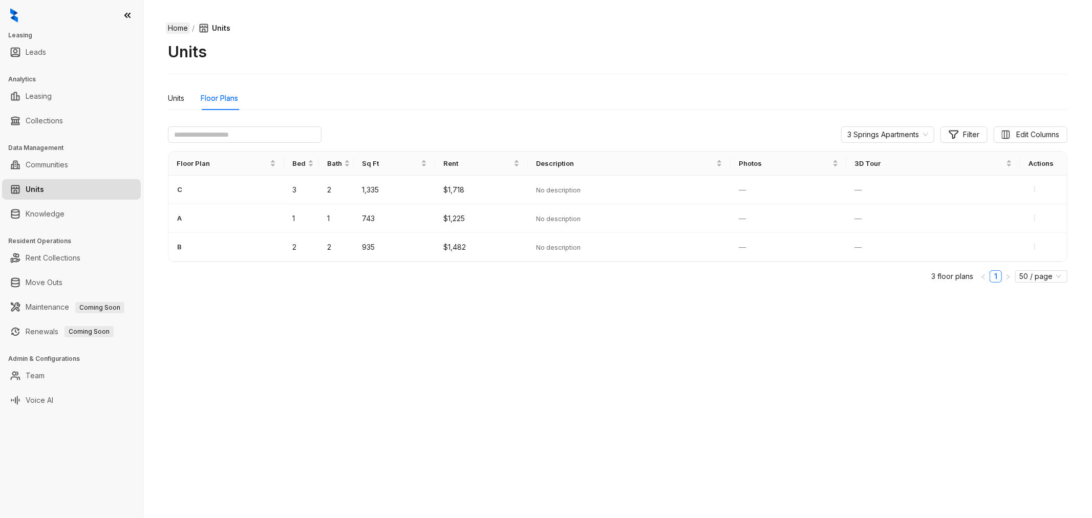
click at [177, 32] on link "Home" at bounding box center [178, 28] width 24 height 11
select select "******"
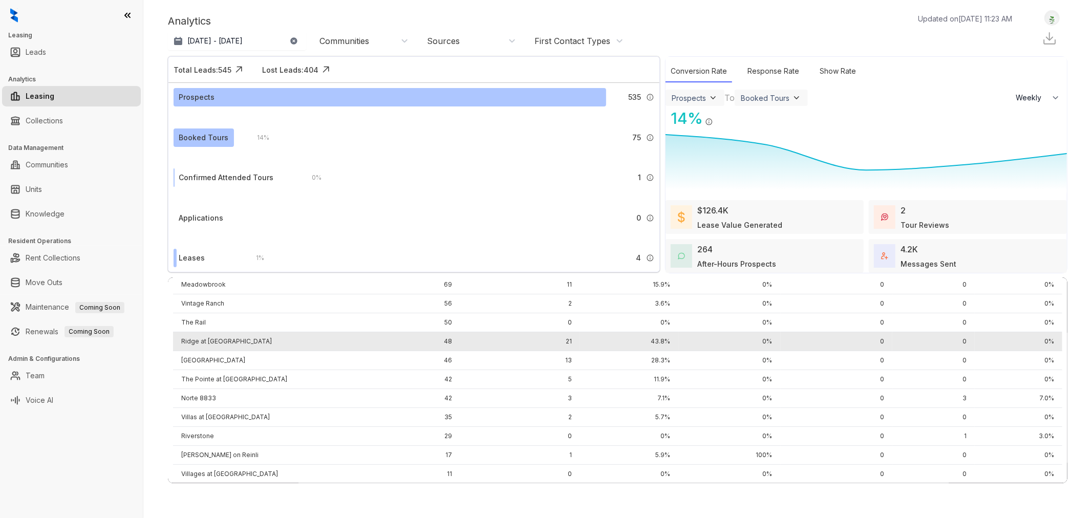
scroll to position [83, 0]
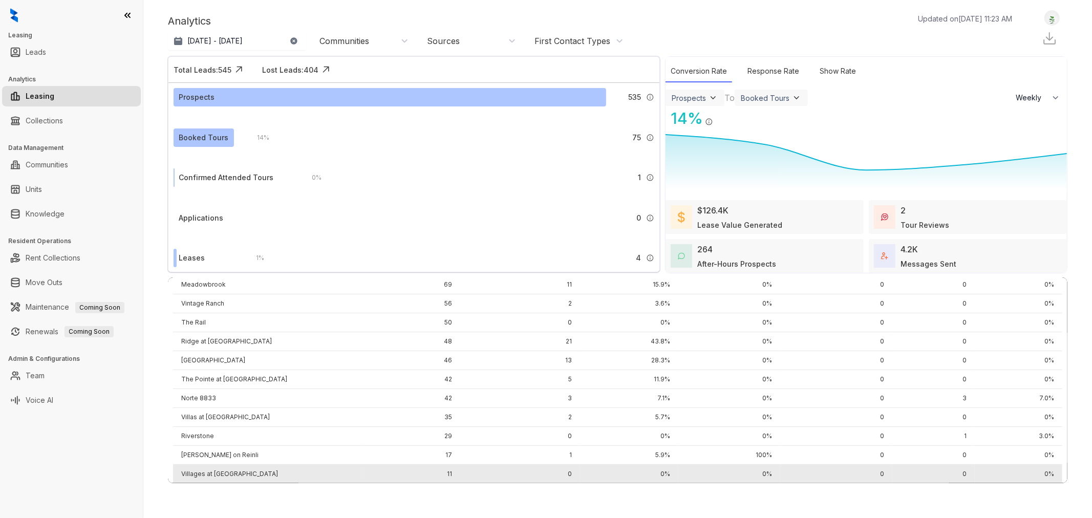
click at [213, 465] on td "Villages at [GEOGRAPHIC_DATA]" at bounding box center [267, 474] width 188 height 19
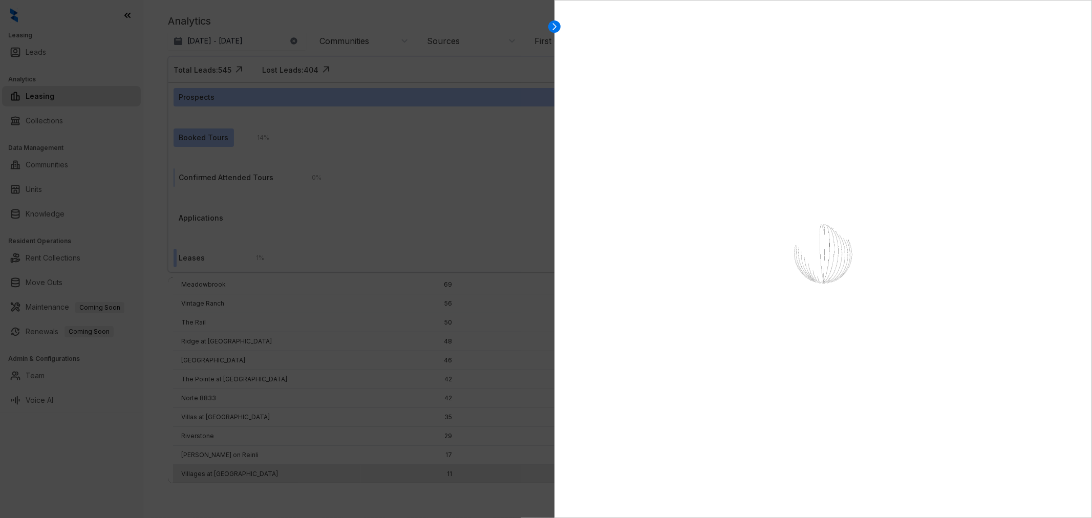
select select "******"
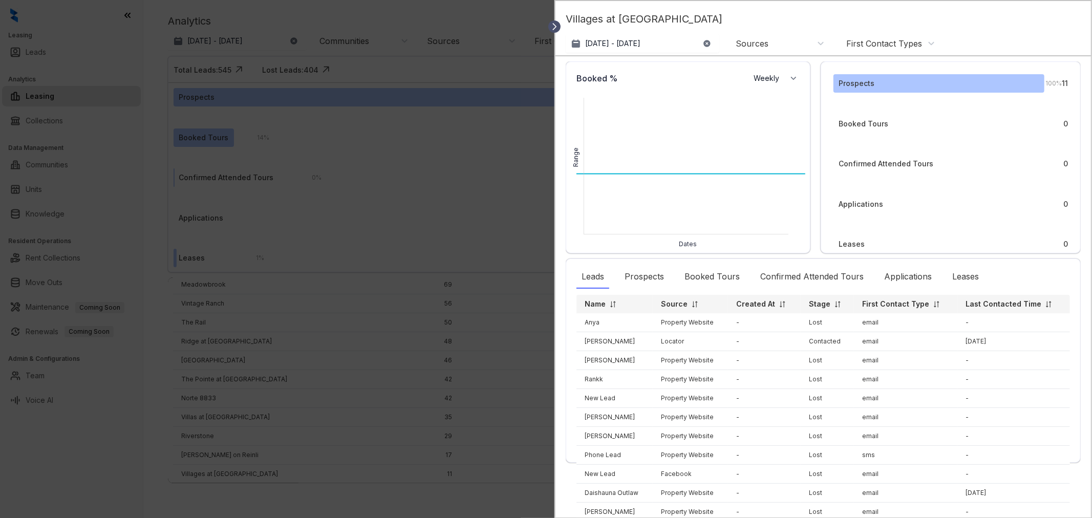
click at [551, 23] on icon at bounding box center [554, 27] width 10 height 10
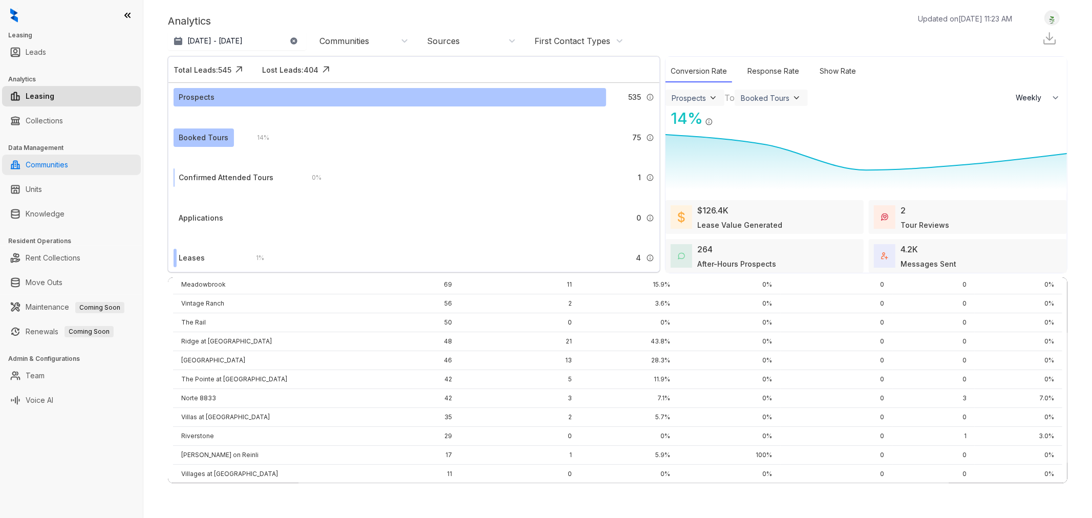
click at [68, 165] on link "Communities" at bounding box center [47, 165] width 42 height 20
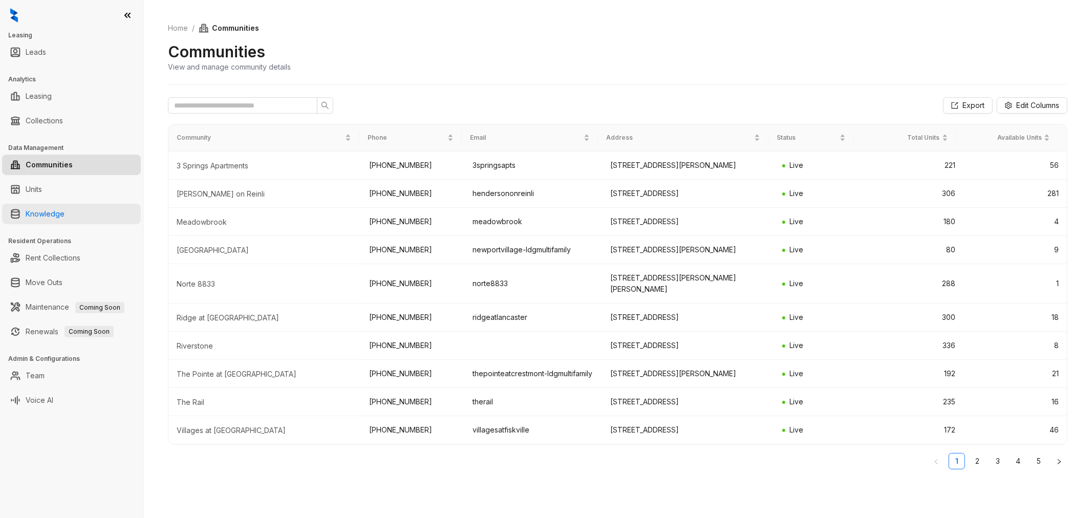
click at [58, 216] on link "Knowledge" at bounding box center [45, 214] width 39 height 20
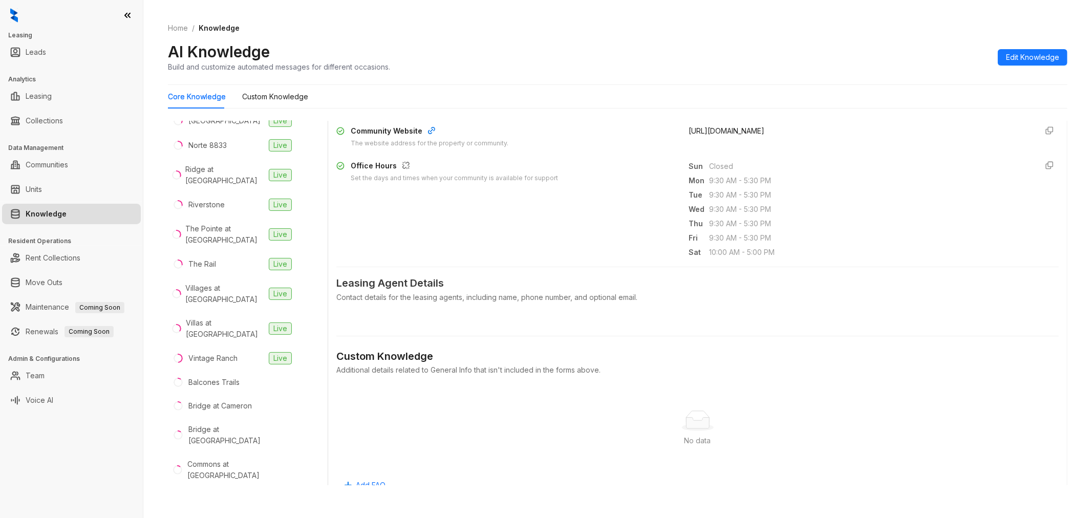
scroll to position [130, 0]
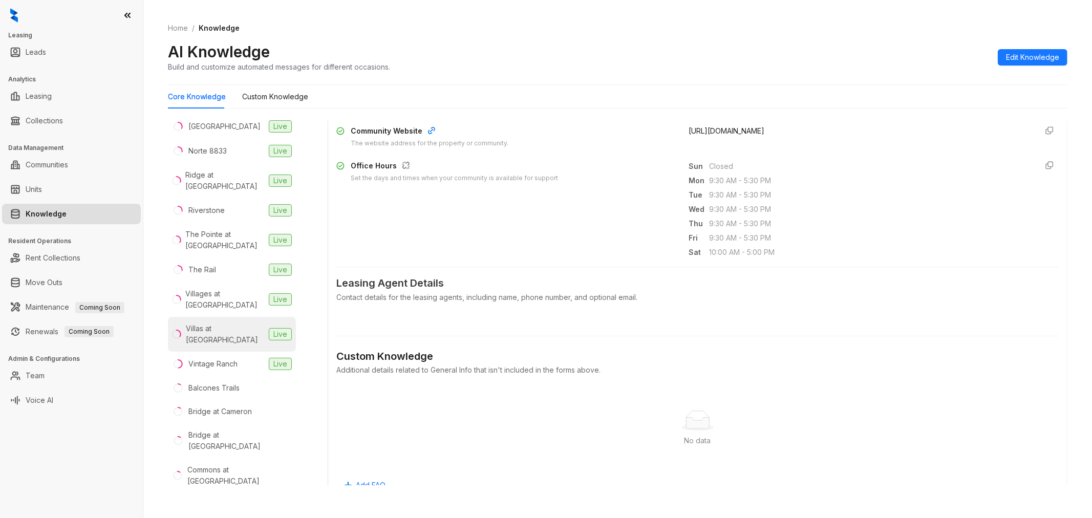
click at [221, 317] on li "Villas at Colt Run Live" at bounding box center [232, 334] width 128 height 35
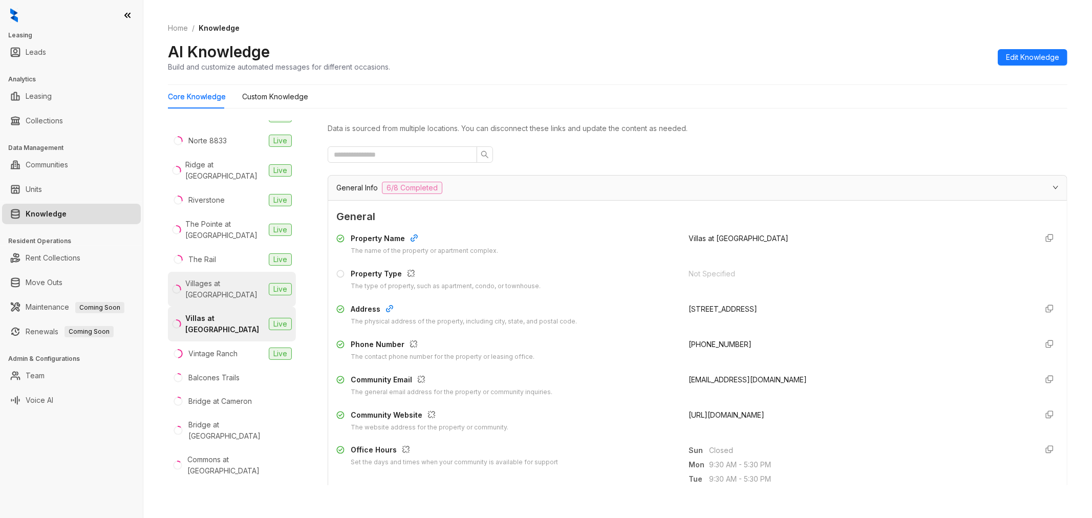
click at [227, 285] on div "Villages at [GEOGRAPHIC_DATA]" at bounding box center [224, 289] width 79 height 23
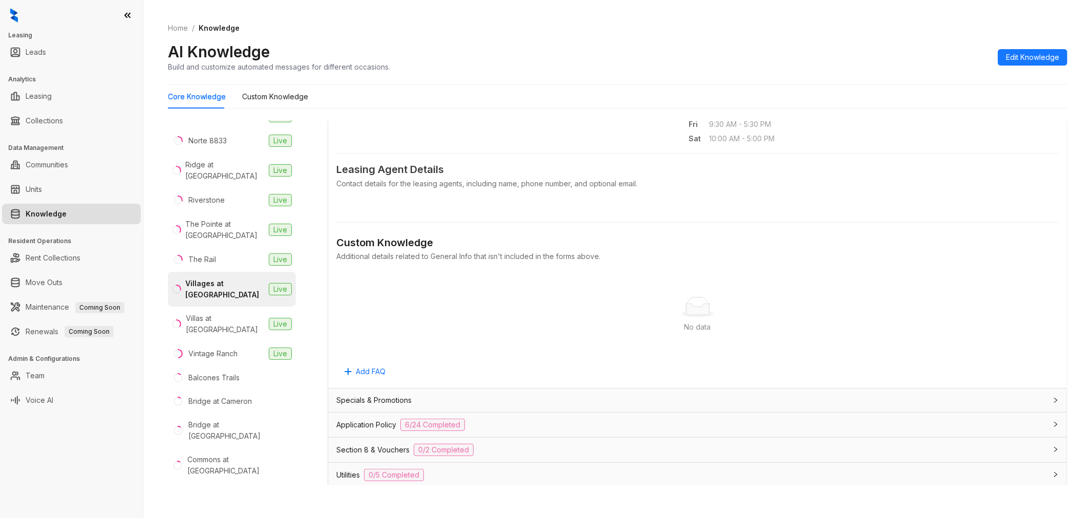
scroll to position [569, 0]
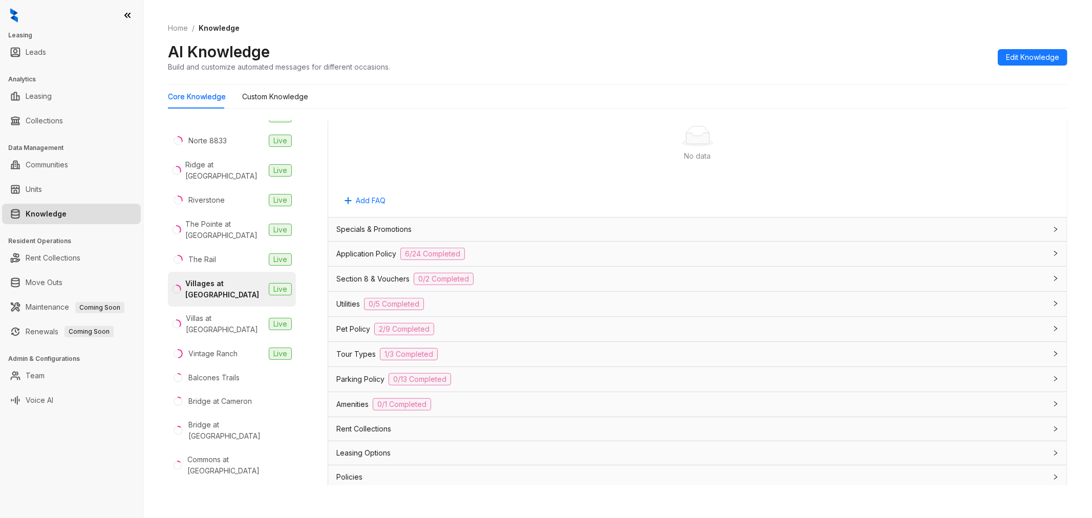
click at [427, 256] on span "6/24 Completed" at bounding box center [432, 254] width 65 height 12
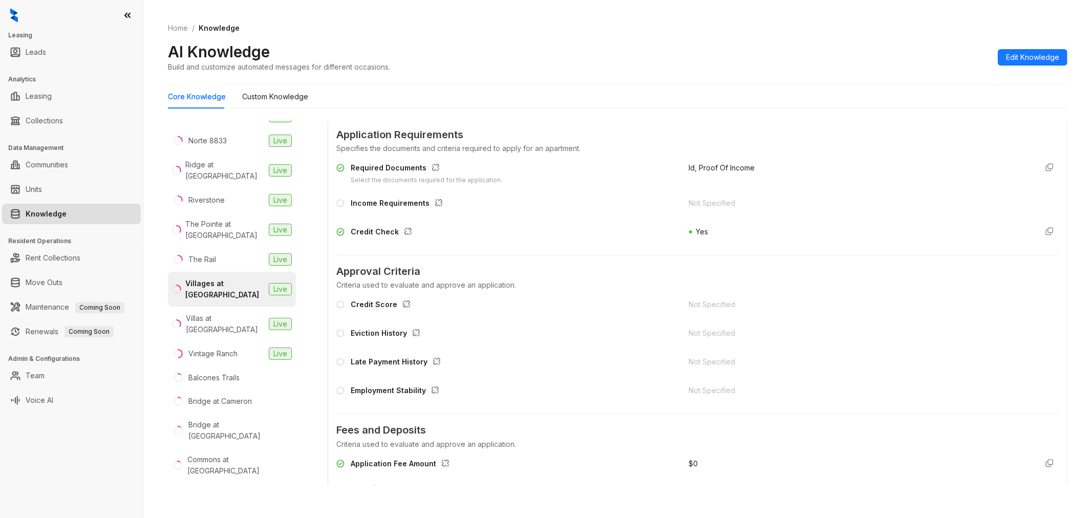
scroll to position [853, 0]
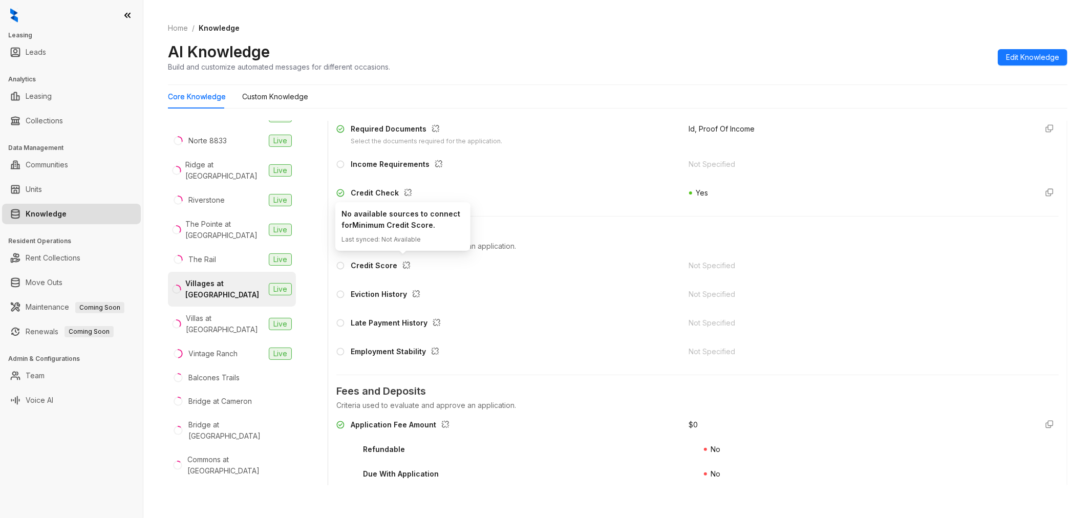
click at [404, 263] on icon "button" at bounding box center [406, 265] width 8 height 8
click at [340, 264] on icon at bounding box center [340, 266] width 8 height 8
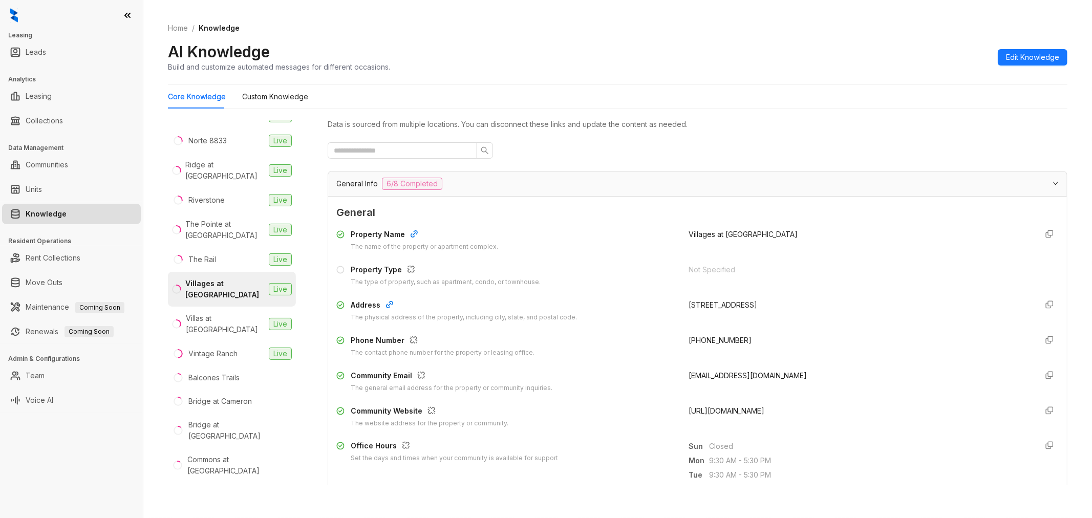
scroll to position [0, 0]
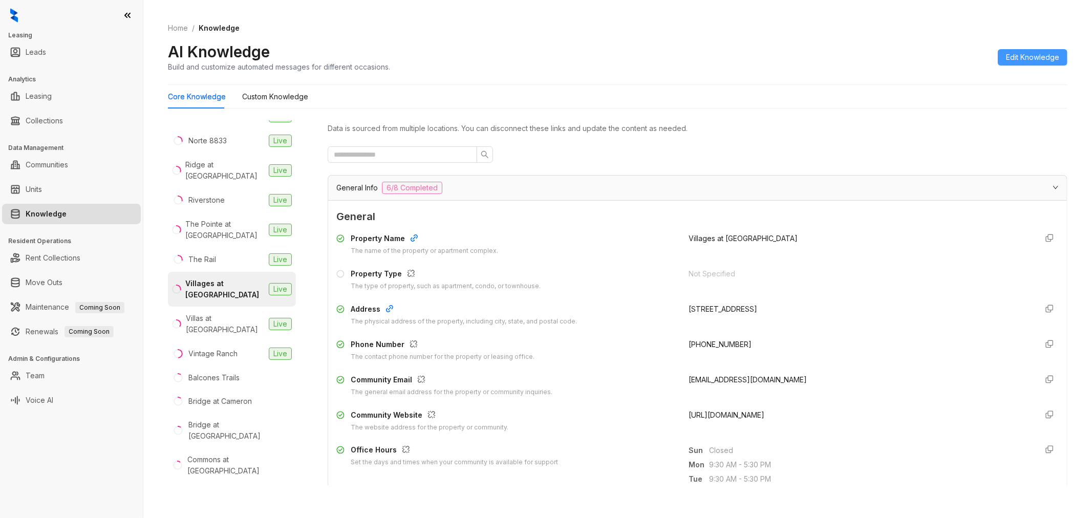
click at [1016, 61] on span "Edit Knowledge" at bounding box center [1032, 57] width 53 height 11
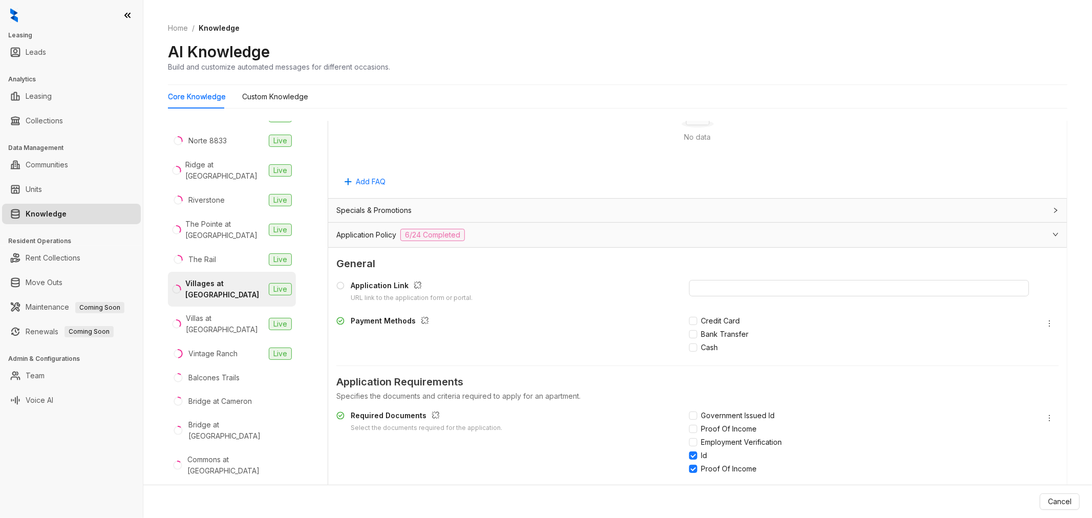
scroll to position [796, 0]
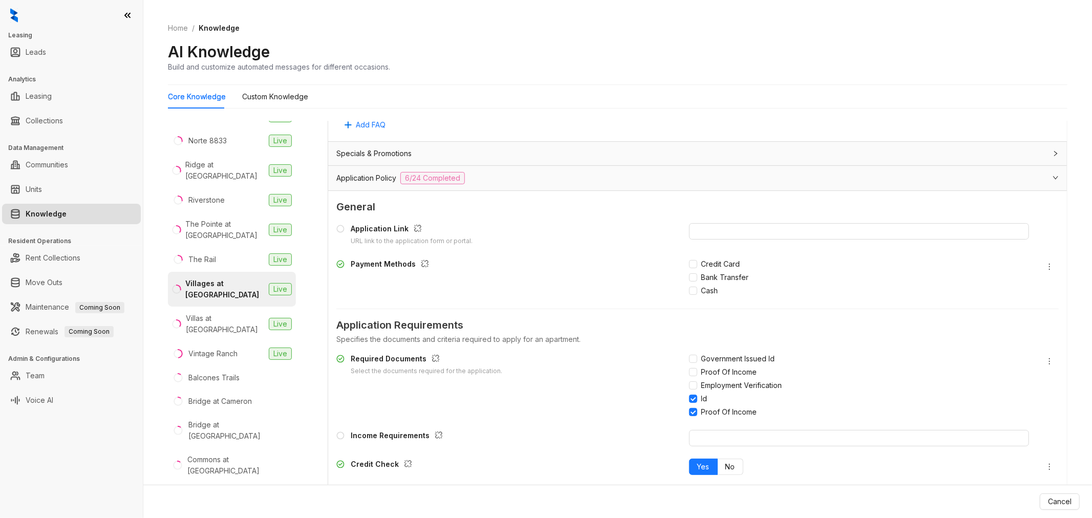
click at [339, 229] on icon at bounding box center [340, 229] width 8 height 8
click at [415, 228] on icon "button" at bounding box center [418, 228] width 8 height 8
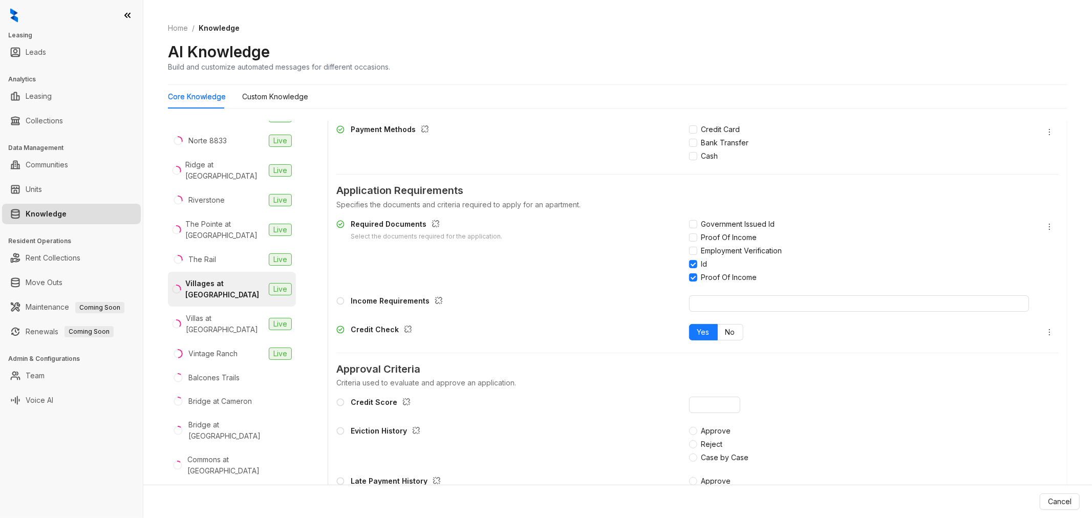
scroll to position [1024, 0]
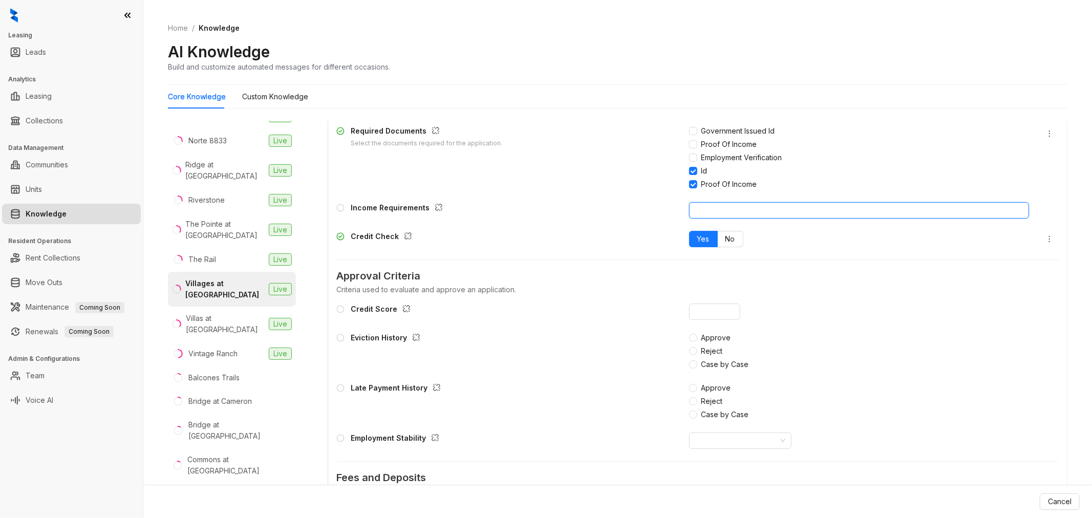
click at [722, 207] on input "text" at bounding box center [859, 210] width 340 height 16
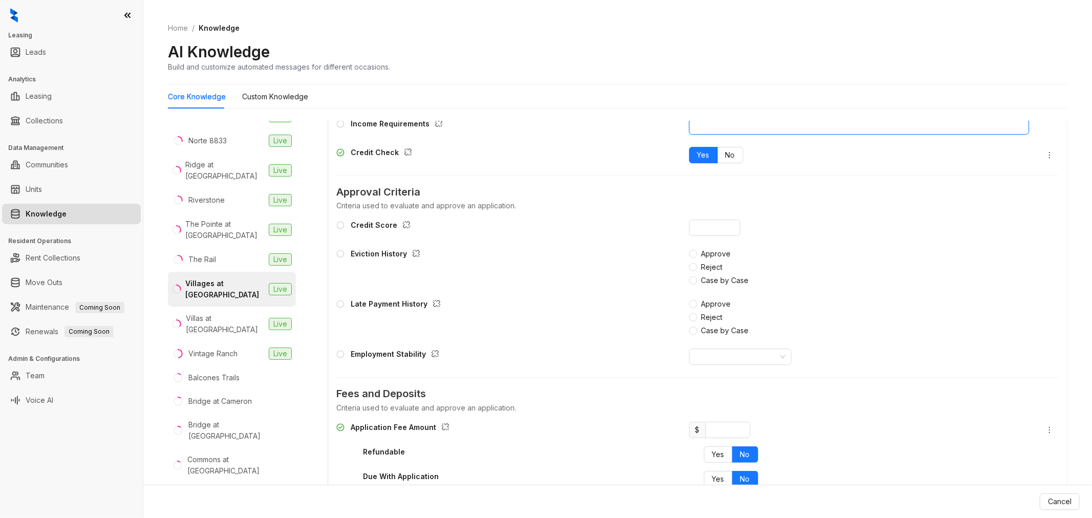
scroll to position [1138, 0]
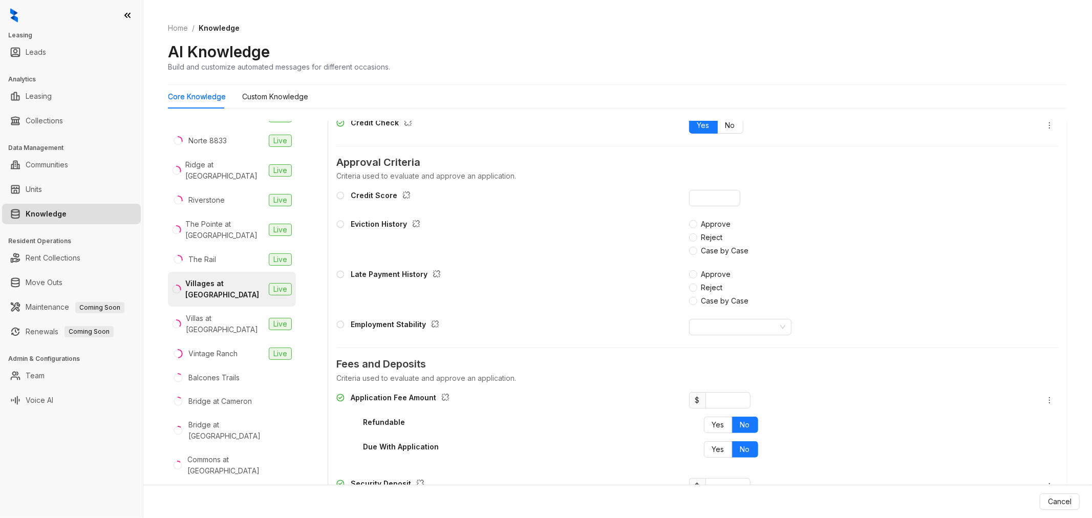
click at [703, 186] on div "Credit Score Eviction History Approve Reject Case by Case Late Payment History …" at bounding box center [697, 263] width 722 height 154
click at [722, 193] on input "*" at bounding box center [714, 198] width 51 height 16
click at [722, 199] on input "*" at bounding box center [714, 198] width 51 height 16
click at [769, 213] on div "Credit Score * Eviction History Approve Reject Case by Case Late Payment Histor…" at bounding box center [697, 263] width 722 height 154
click at [403, 196] on icon "button" at bounding box center [406, 195] width 8 height 8
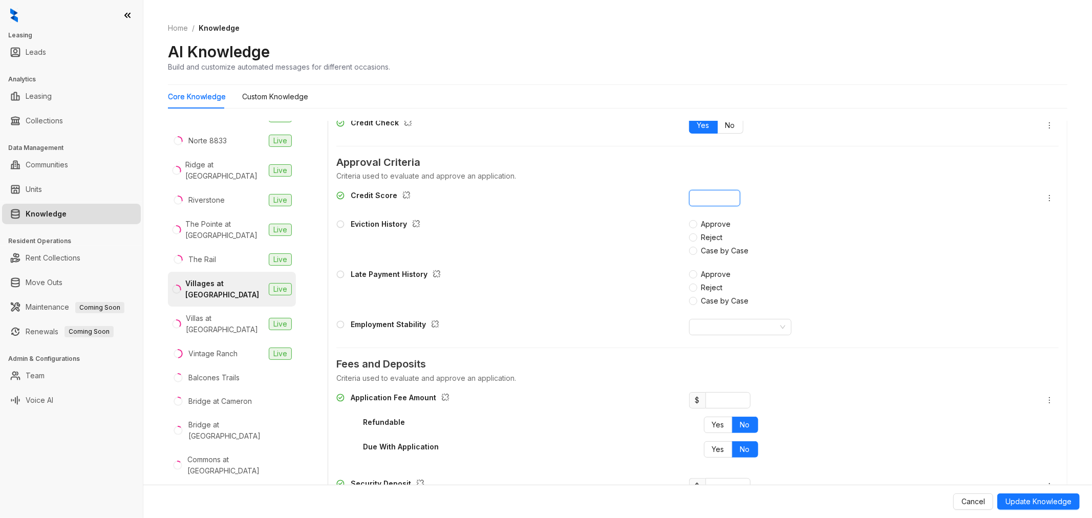
drag, startPoint x: 704, startPoint y: 199, endPoint x: 639, endPoint y: 208, distance: 65.7
click at [644, 198] on div "Credit Score *" at bounding box center [697, 198] width 722 height 16
type input "*"
click at [607, 250] on div "Eviction History" at bounding box center [506, 238] width 340 height 38
click at [339, 225] on icon at bounding box center [340, 224] width 3 height 2
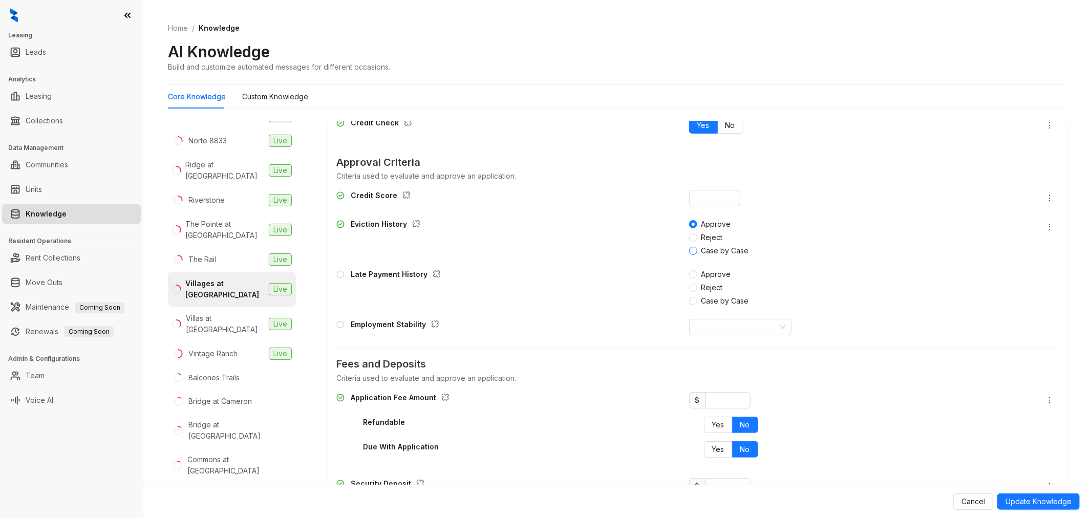
click at [689, 246] on label "Case by Case" at bounding box center [857, 250] width 336 height 11
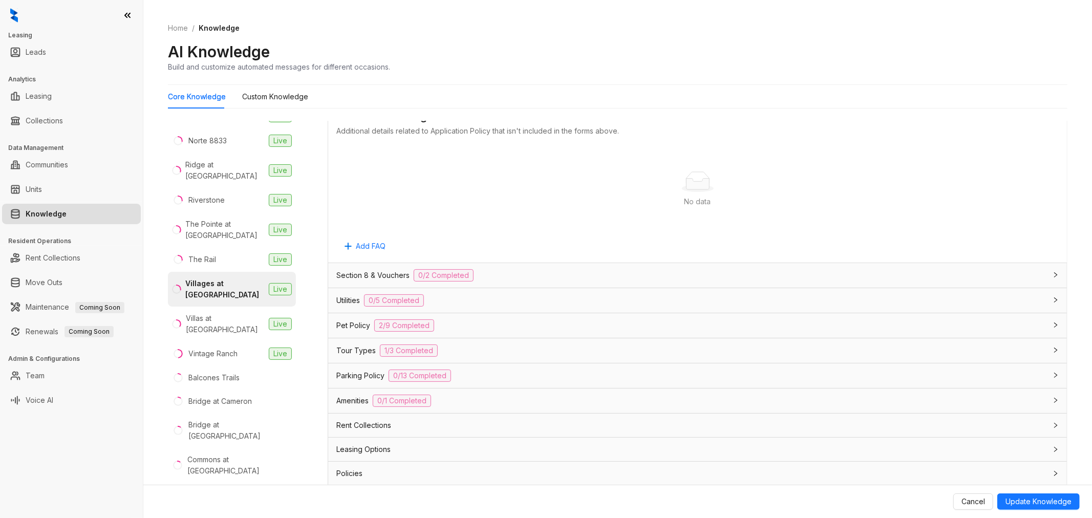
scroll to position [2158, 0]
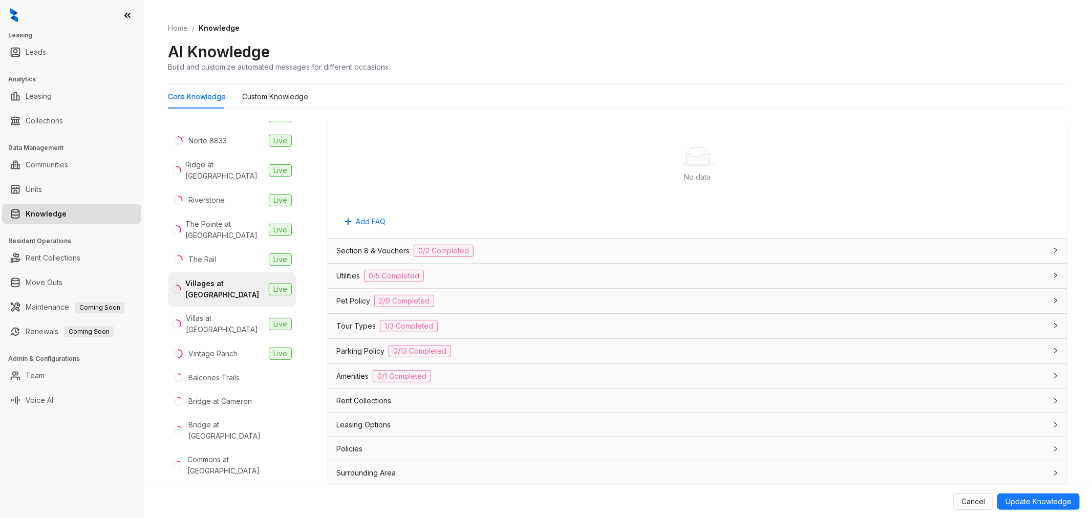
click at [452, 249] on span "0/2 Completed" at bounding box center [444, 251] width 60 height 12
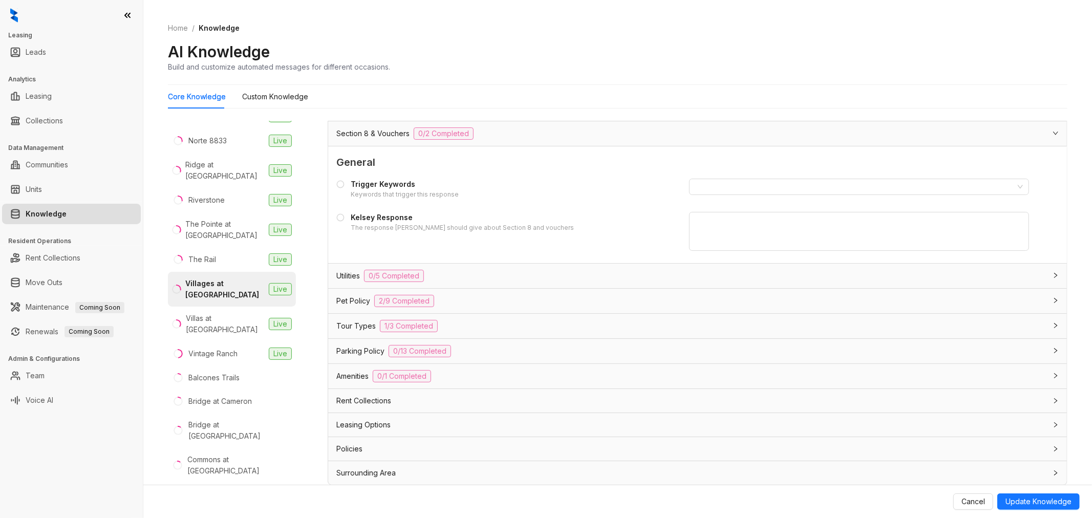
scroll to position [2276, 0]
click at [445, 283] on div "Utilities 0/5 Completed" at bounding box center [697, 276] width 739 height 25
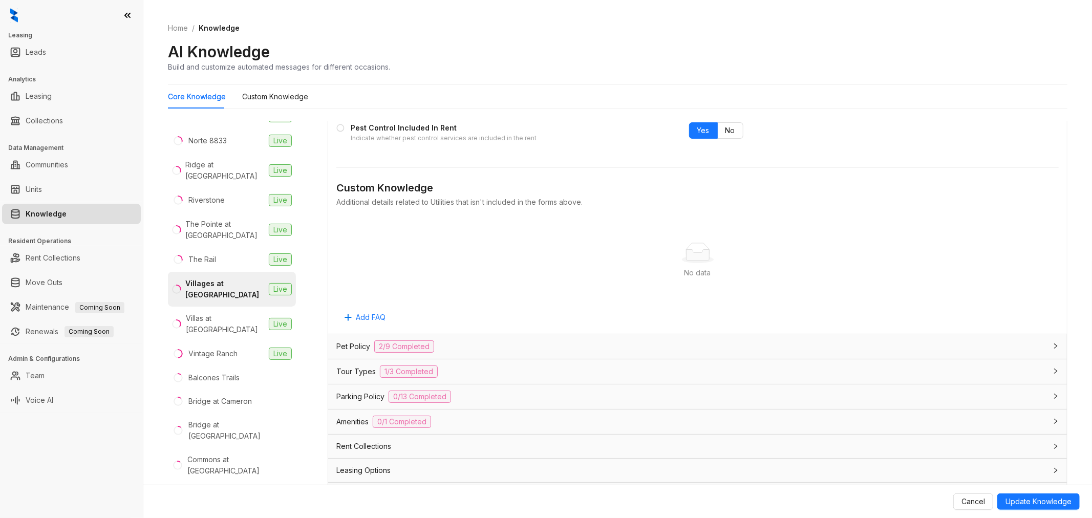
scroll to position [2617, 0]
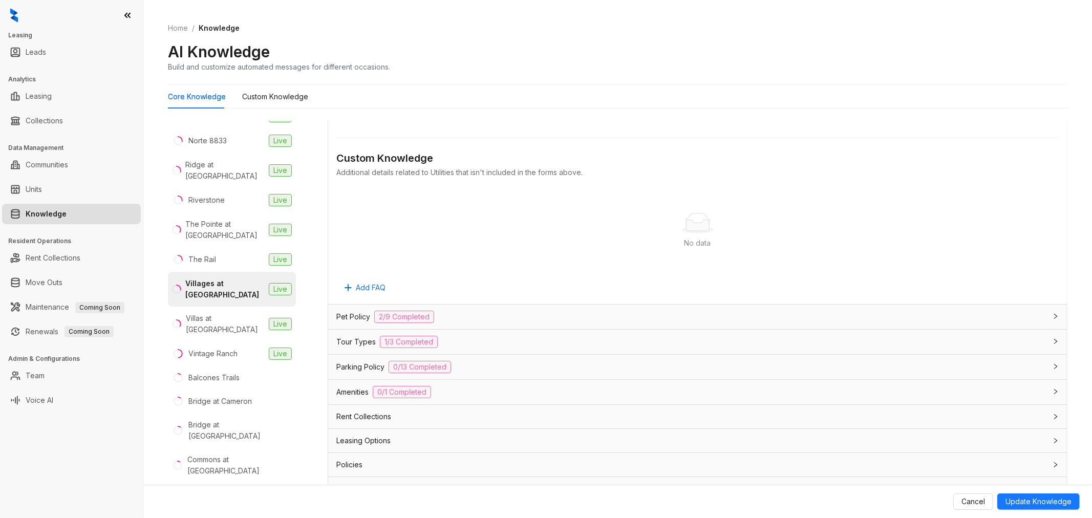
click at [433, 320] on span "2/9 Completed" at bounding box center [404, 317] width 60 height 12
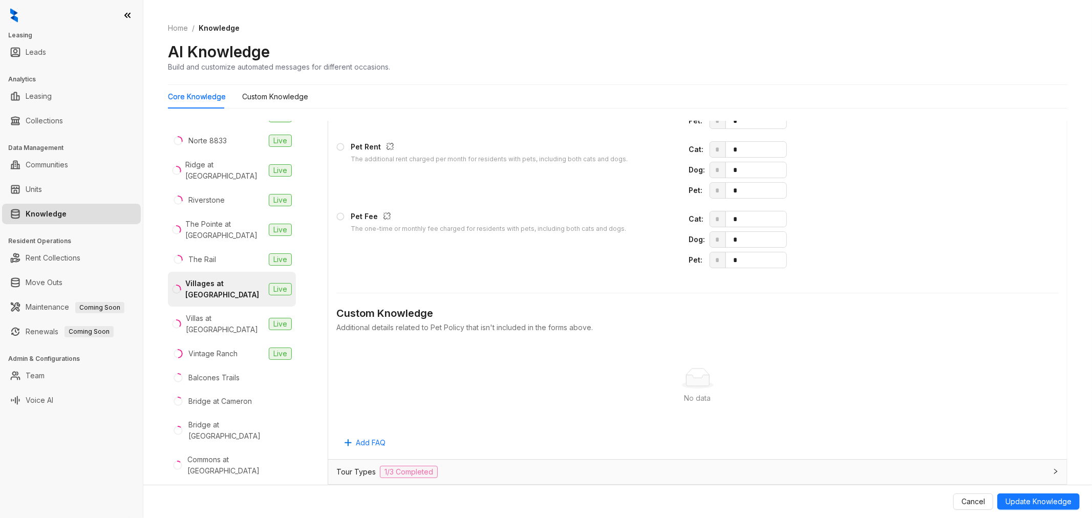
scroll to position [3335, 0]
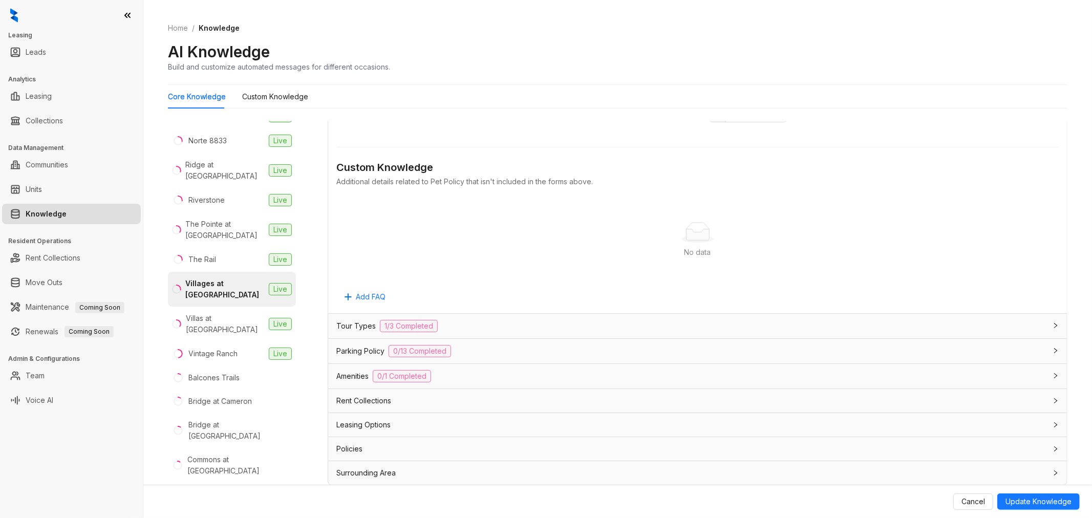
click at [452, 323] on div "Tour Types 1/3 Completed" at bounding box center [691, 326] width 710 height 12
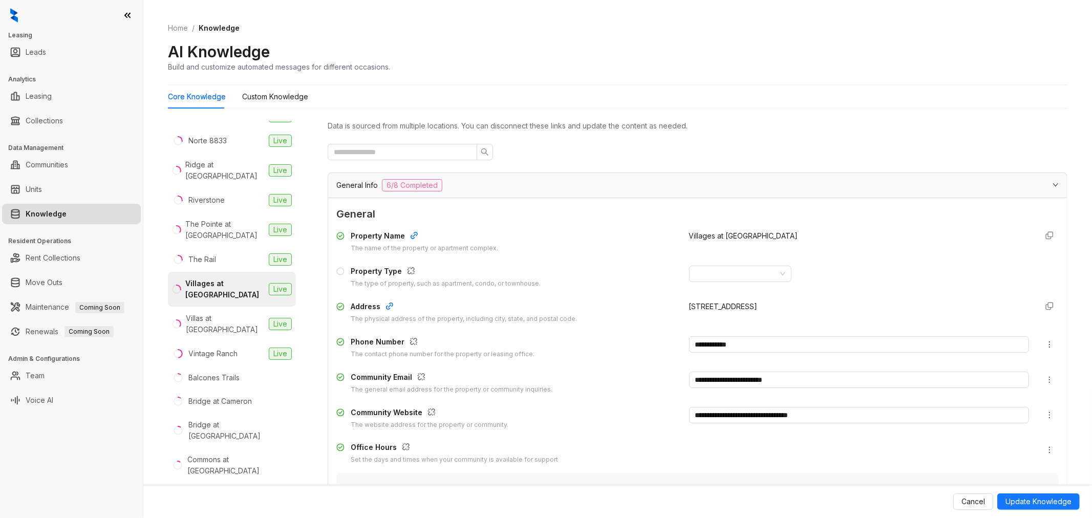
scroll to position [0, 0]
click at [978, 500] on span "Cancel" at bounding box center [973, 501] width 24 height 11
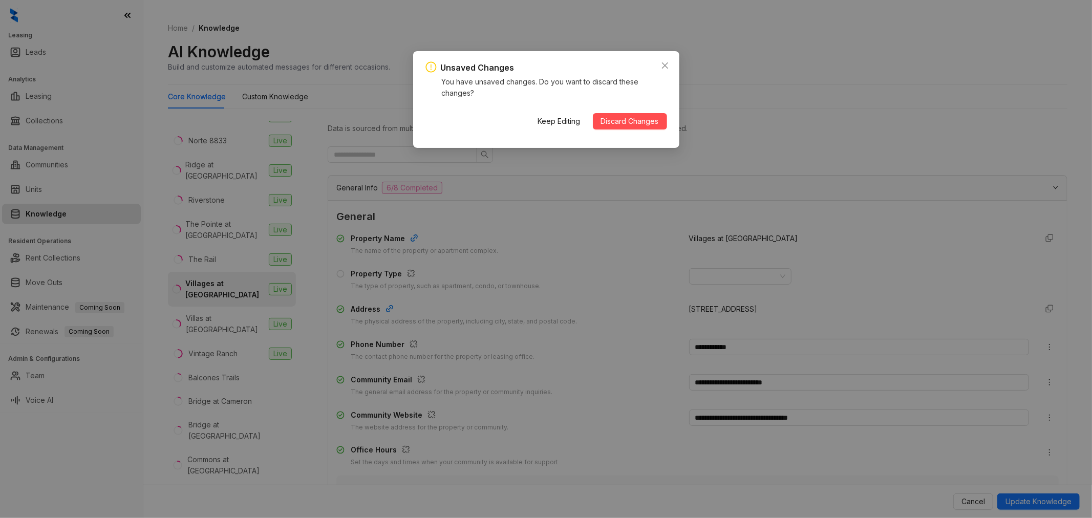
click at [621, 111] on div "Keep Editing Discard Changes" at bounding box center [598, 121] width 137 height 33
click at [613, 120] on span "Discard Changes" at bounding box center [630, 121] width 58 height 11
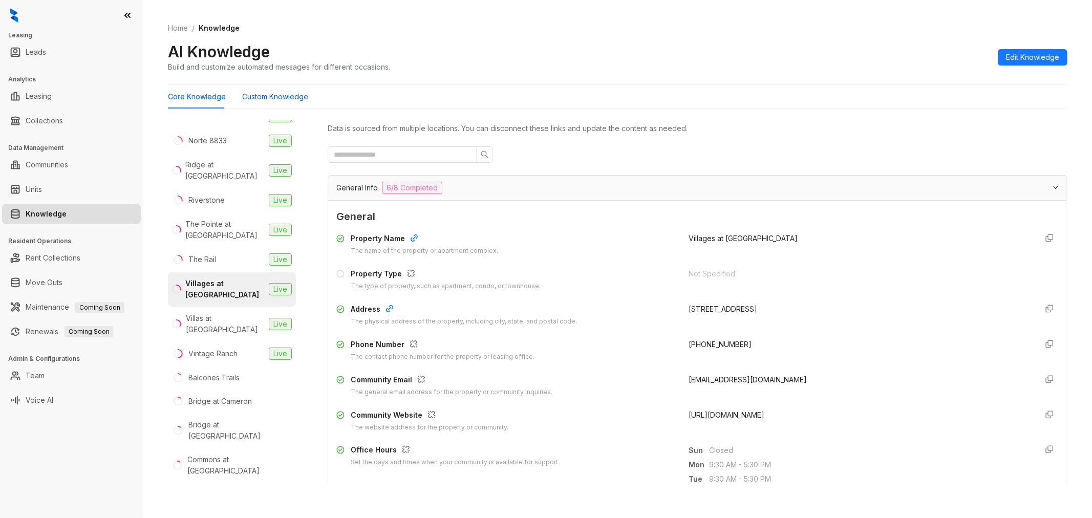
click at [268, 95] on Knowledge "Custom Knowledge" at bounding box center [275, 96] width 66 height 11
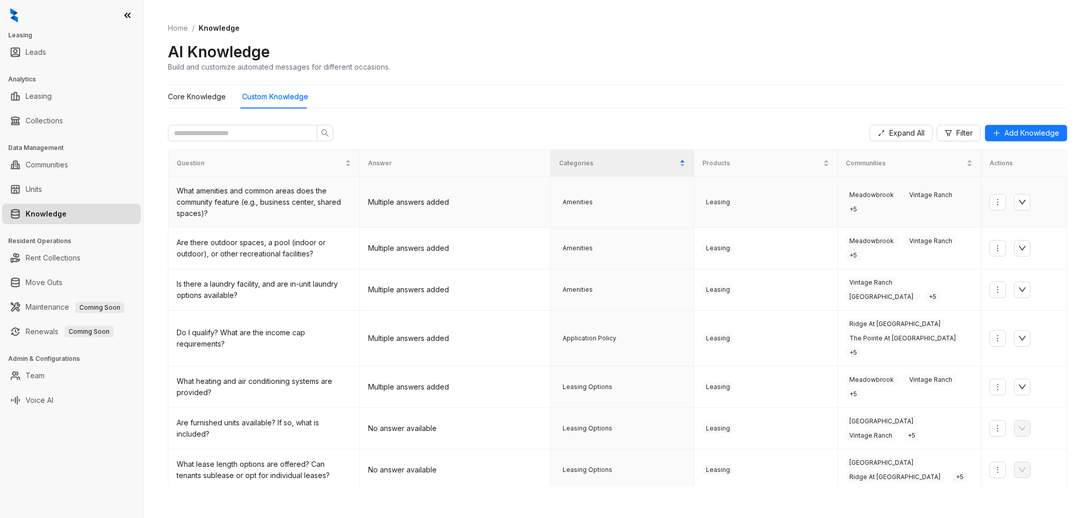
click at [906, 198] on span "Vintage Ranch" at bounding box center [931, 195] width 50 height 10
click at [218, 205] on div "What amenities and common areas does the community feature (e.g., business cent…" at bounding box center [264, 202] width 175 height 34
click at [994, 202] on icon "more" at bounding box center [998, 202] width 8 height 8
click at [262, 208] on div "What amenities and common areas does the community feature (e.g., business cent…" at bounding box center [264, 202] width 175 height 34
click at [435, 204] on td "Multiple answers added" at bounding box center [455, 202] width 191 height 51
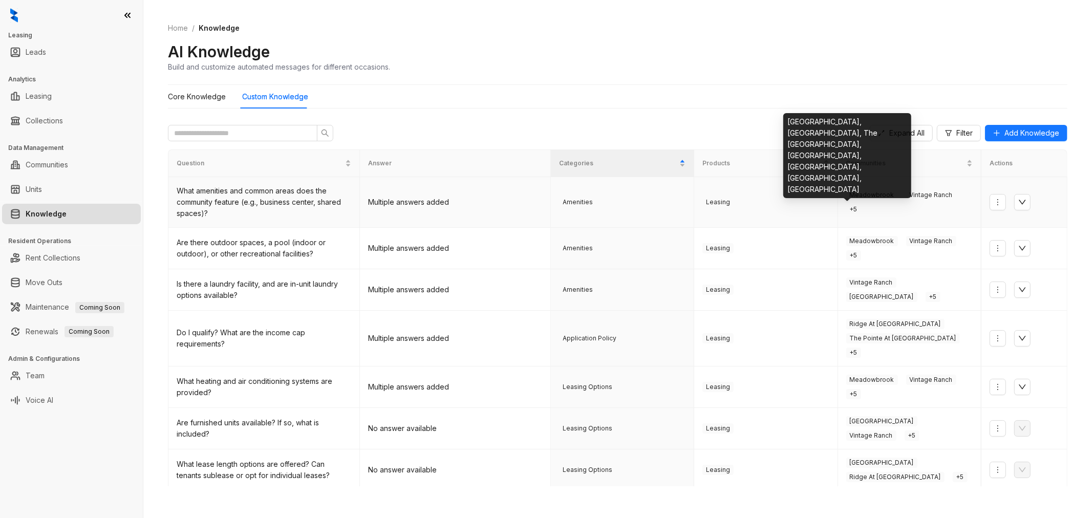
click at [846, 208] on span "+ 5" at bounding box center [853, 209] width 15 height 10
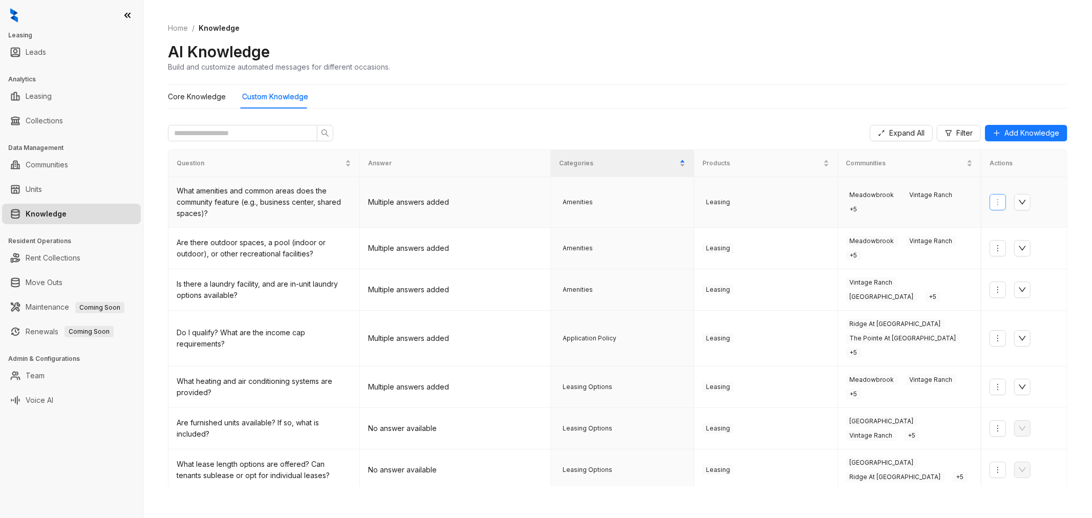
click at [990, 197] on button "button" at bounding box center [998, 202] width 16 height 16
click at [1005, 236] on span "Edit Knowledge" at bounding box center [1023, 239] width 67 height 11
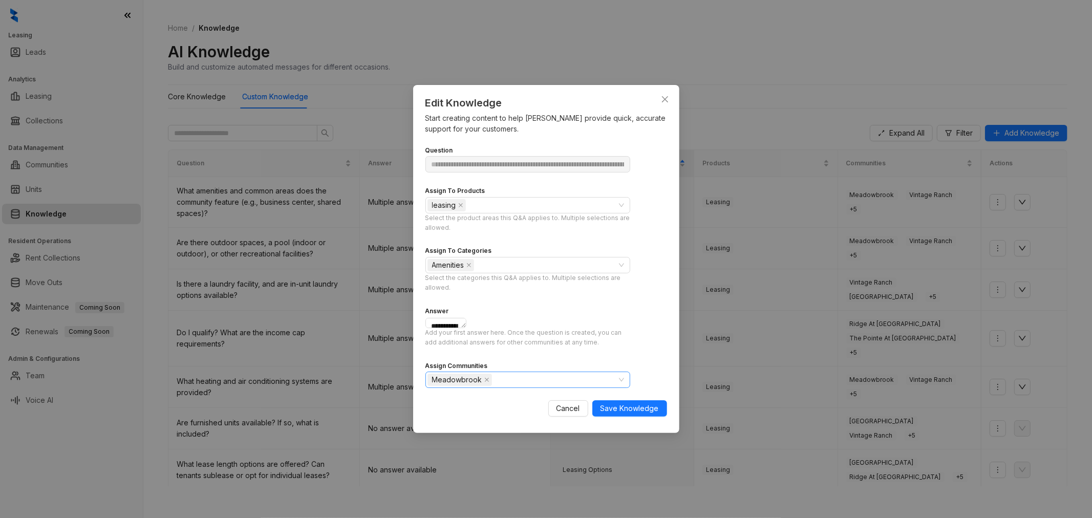
click at [621, 388] on div "Meadowbrook" at bounding box center [527, 380] width 205 height 16
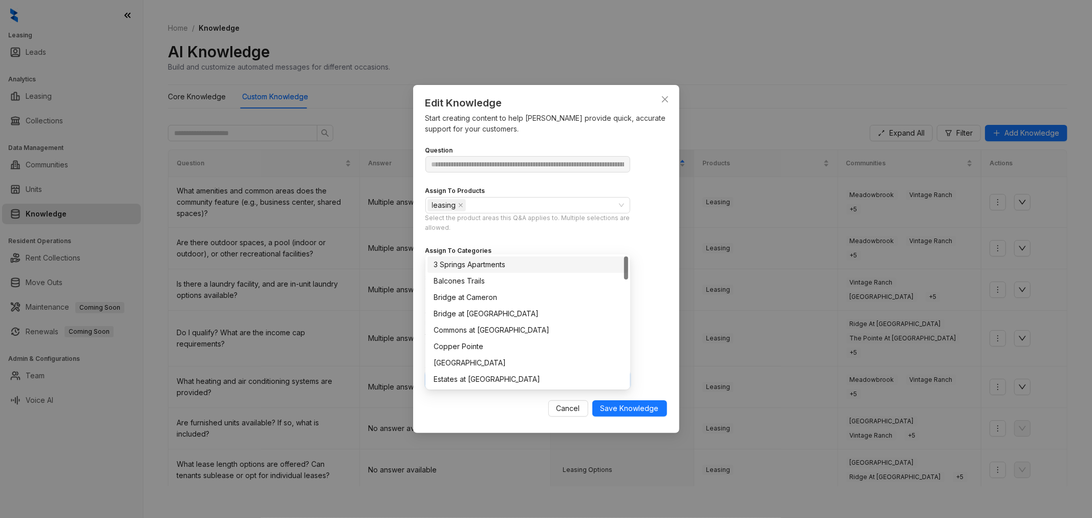
click at [652, 356] on div "**********" at bounding box center [546, 280] width 242 height 285
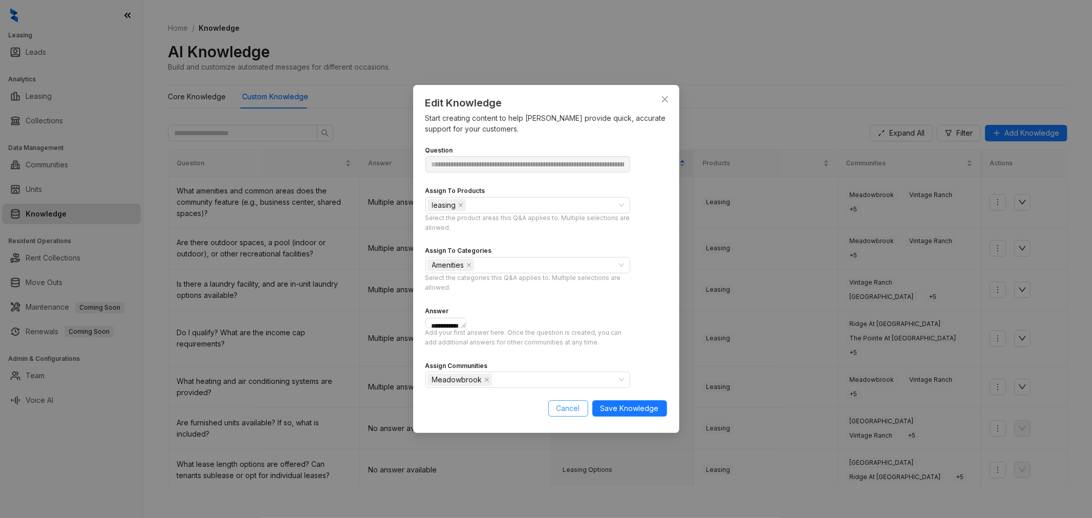
click at [568, 414] on span "Cancel" at bounding box center [568, 408] width 24 height 11
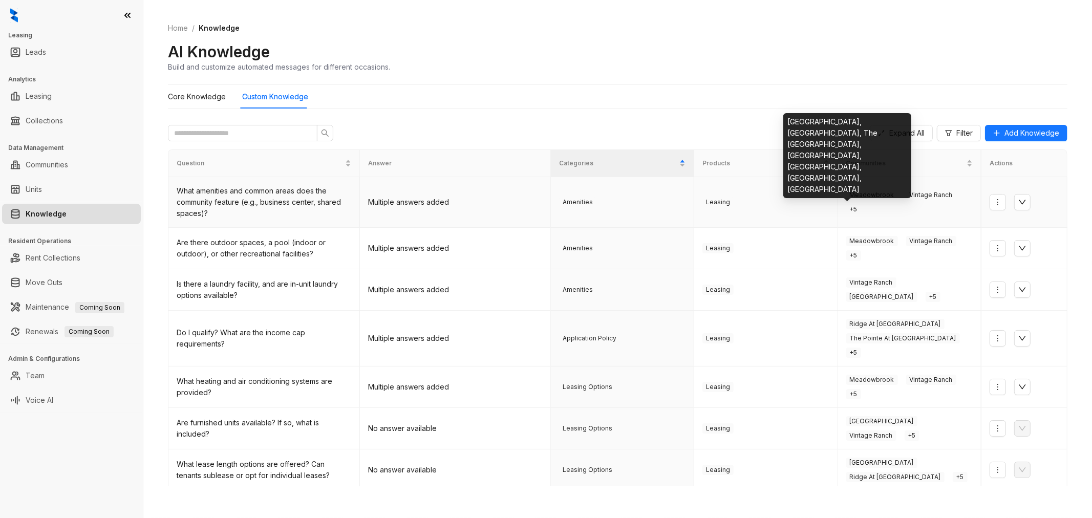
click at [846, 210] on span "+ 5" at bounding box center [853, 209] width 15 height 10
